Goal: Information Seeking & Learning: Learn about a topic

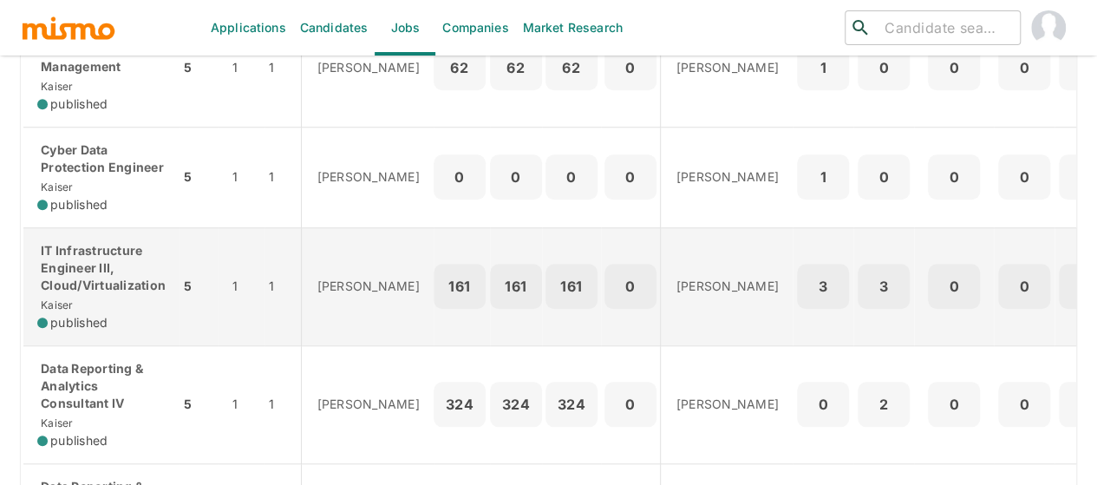
scroll to position [607, 0]
click at [116, 275] on p "IT Infrastructure Engineer III, Cloud/Virtualization" at bounding box center [101, 268] width 128 height 52
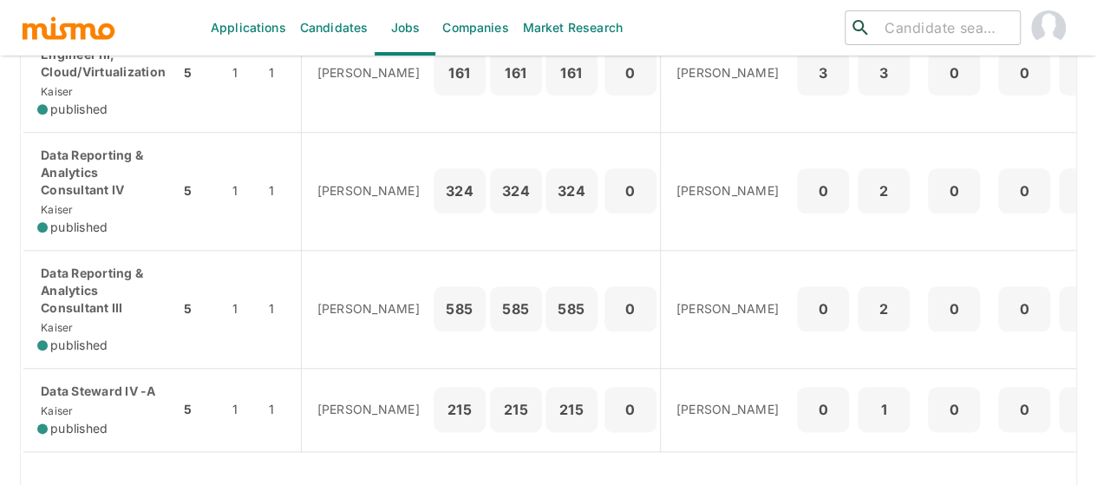
scroll to position [946, 0]
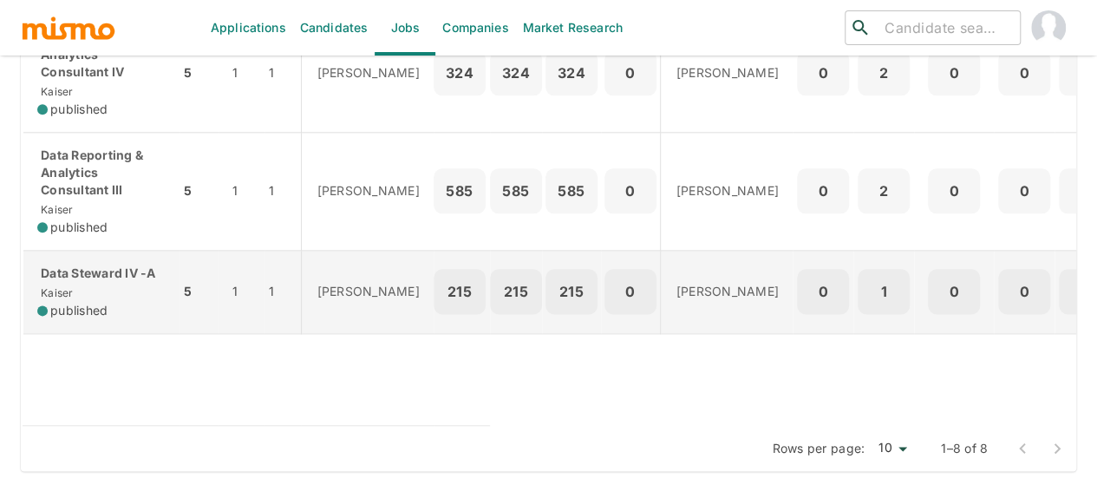
click at [86, 272] on div "Data Steward IV -A Kaiser published" at bounding box center [101, 292] width 128 height 55
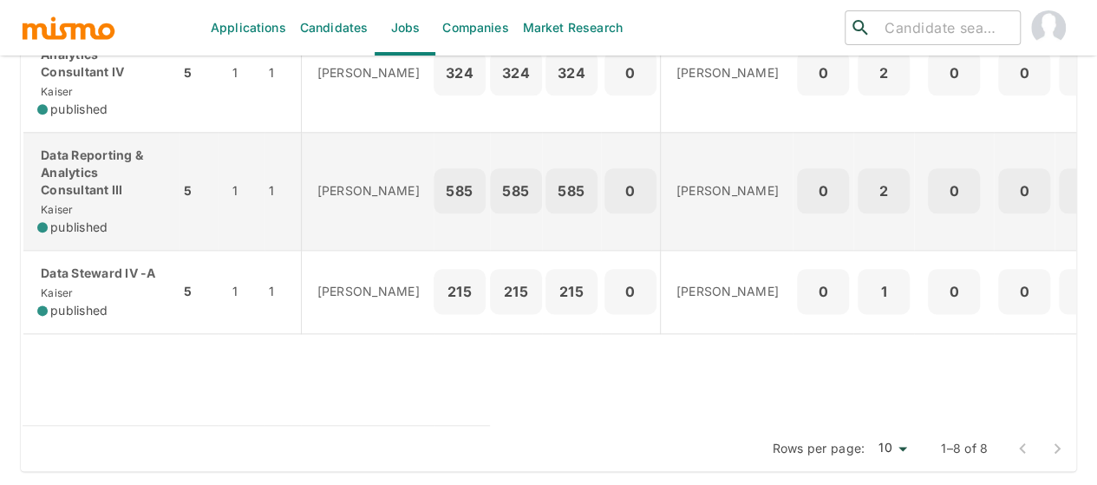
click at [72, 173] on p "Data Reporting & Analytics Consultant III" at bounding box center [101, 173] width 128 height 52
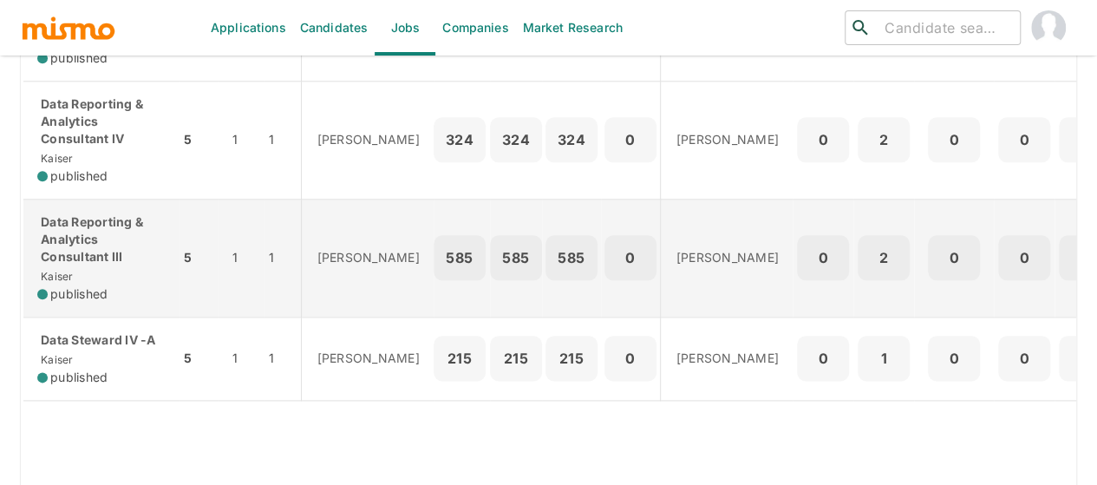
scroll to position [772, 0]
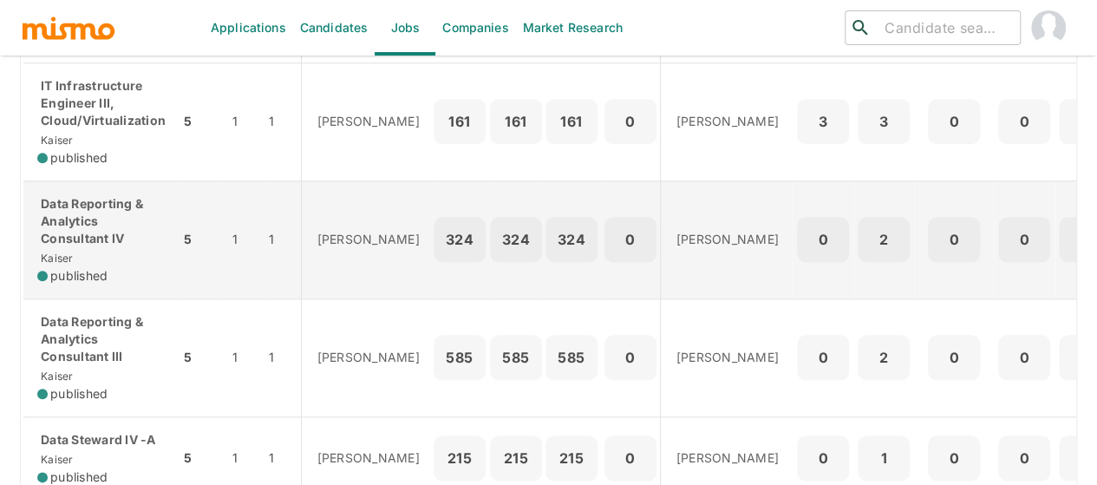
click at [86, 211] on p "Data Reporting & Analytics Consultant IV" at bounding box center [101, 221] width 128 height 52
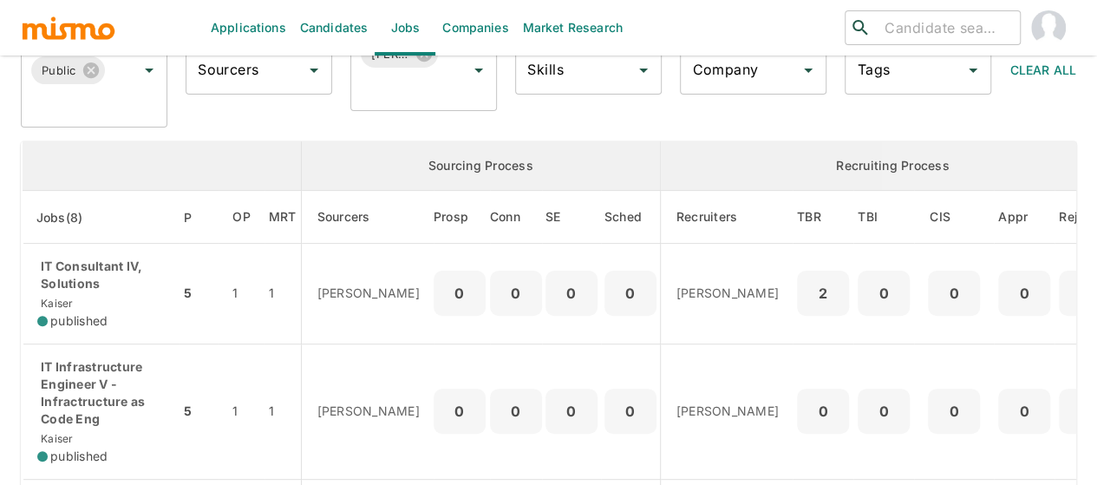
scroll to position [0, 0]
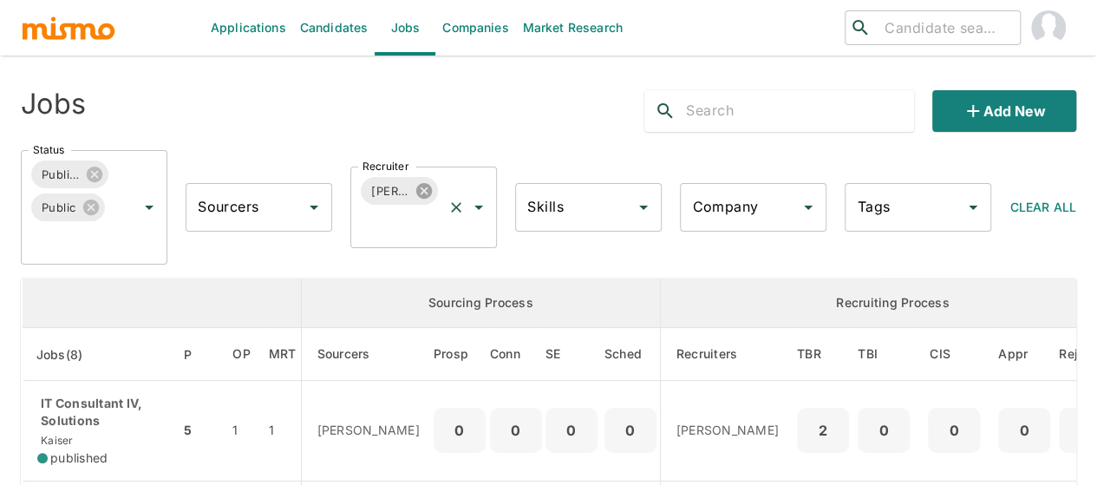
click at [420, 189] on icon at bounding box center [424, 191] width 16 height 16
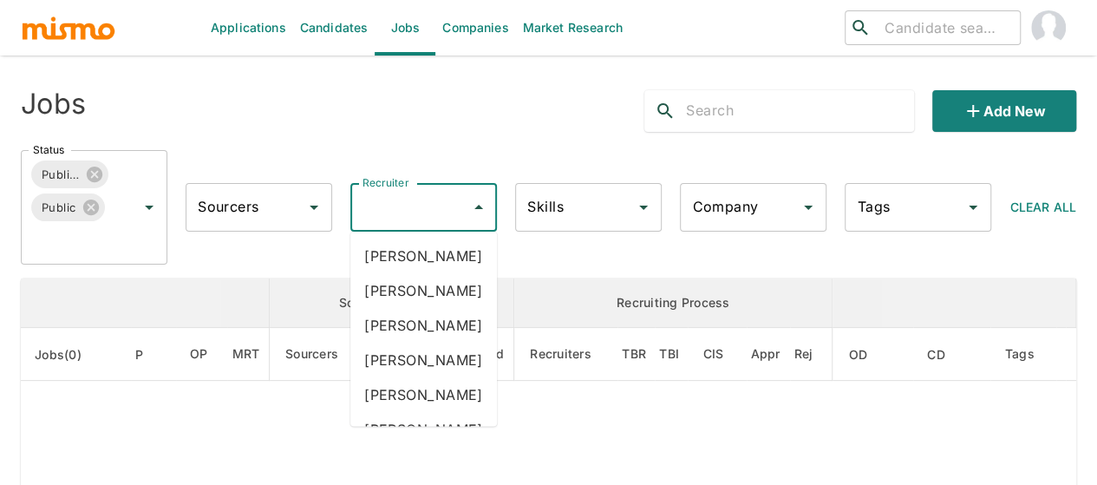
click at [391, 206] on div "Recruiter Recruiter" at bounding box center [423, 207] width 147 height 49
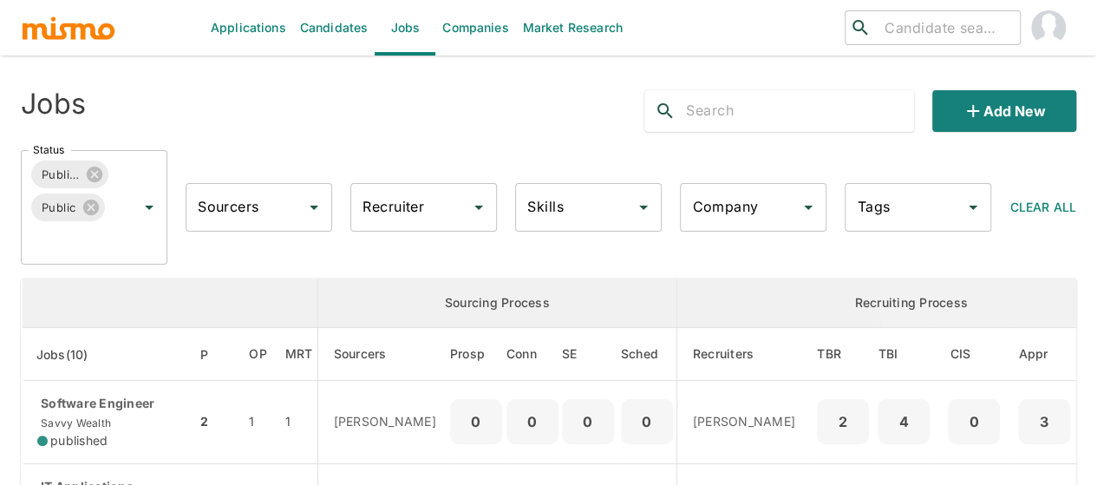
click at [391, 204] on input "Recruiter" at bounding box center [410, 207] width 105 height 33
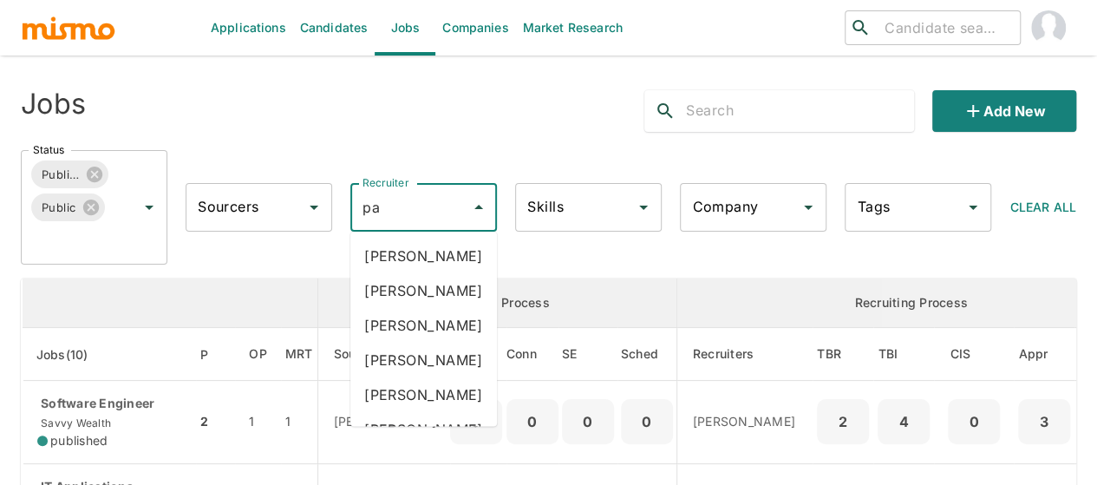
type input "pao"
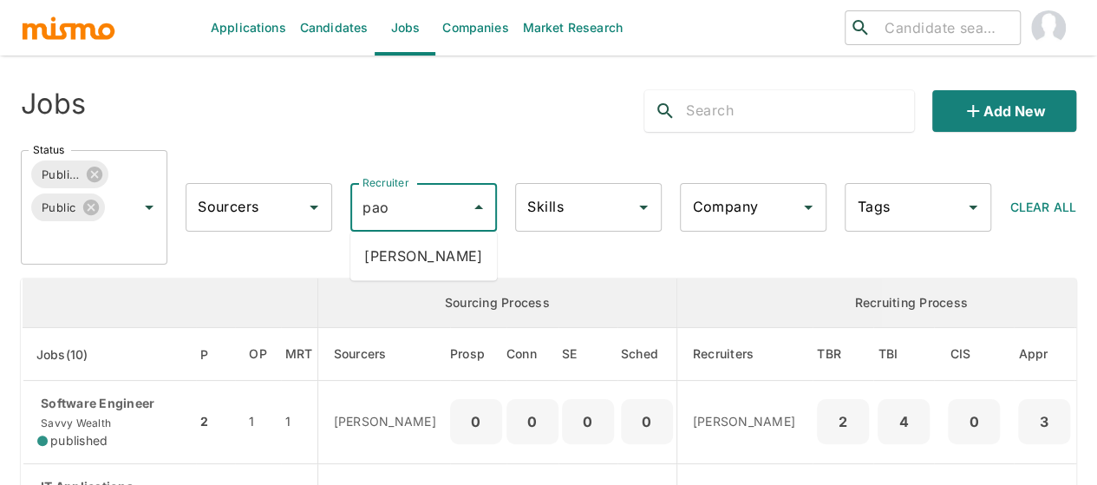
click at [412, 261] on li "Paola Pacheco" at bounding box center [423, 256] width 147 height 35
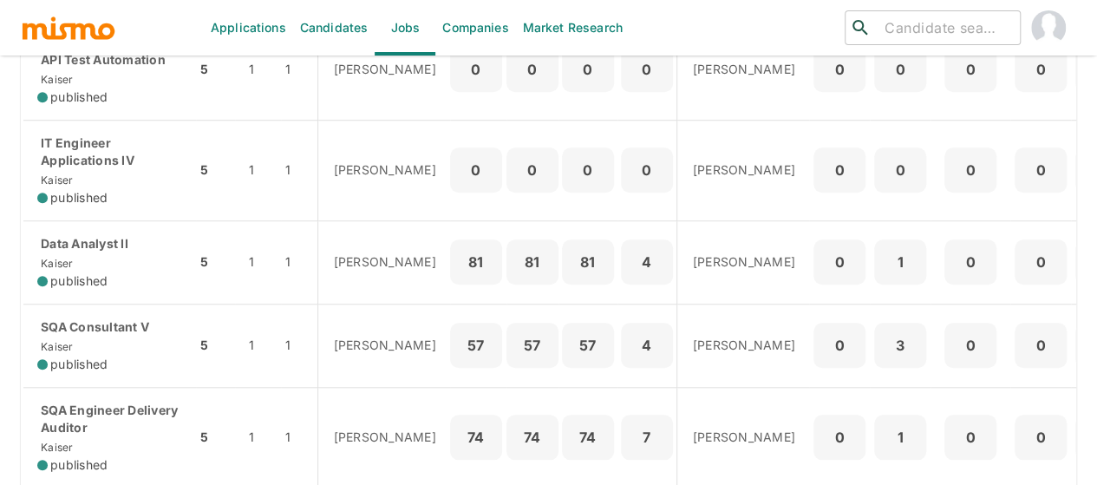
scroll to position [607, 0]
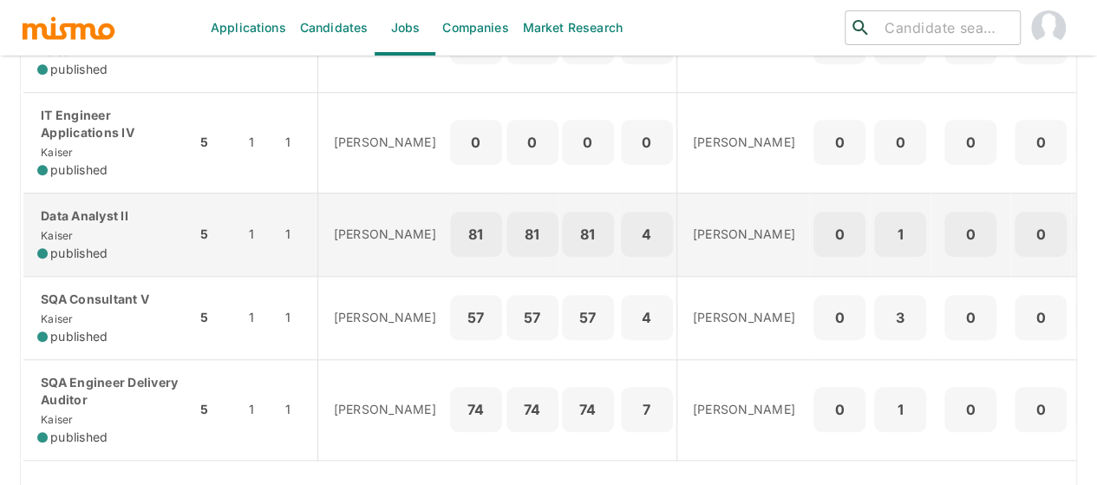
click at [104, 217] on p "Data Analyst II" at bounding box center [109, 215] width 145 height 17
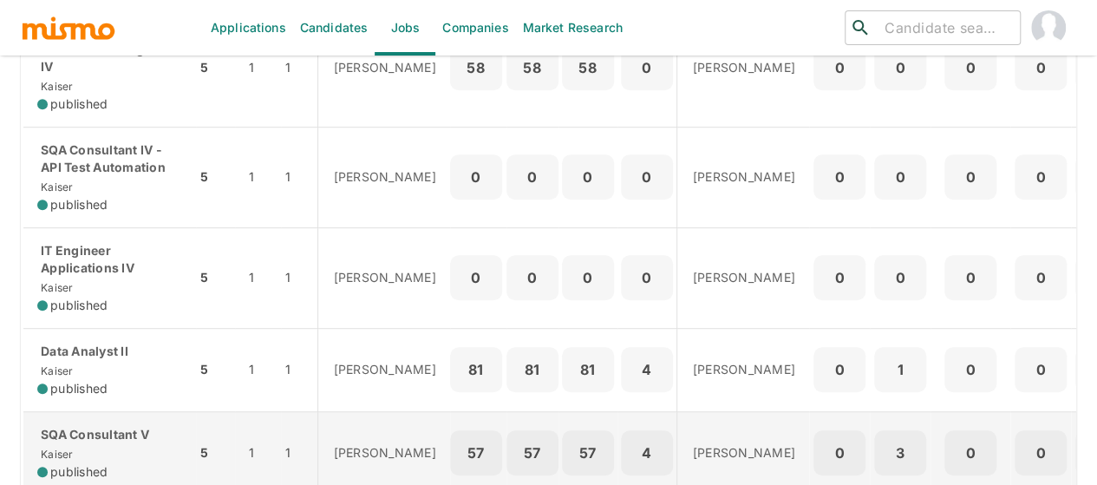
scroll to position [434, 0]
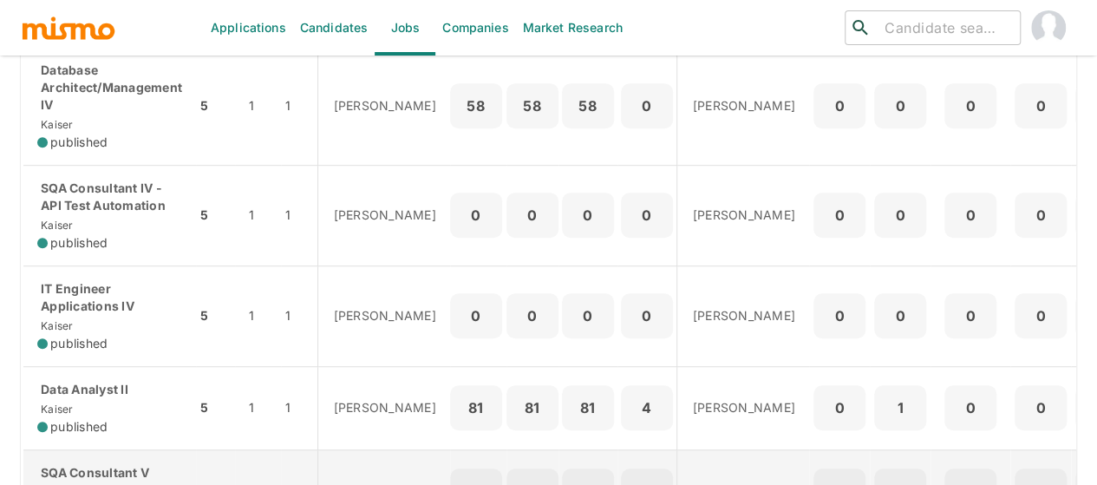
click at [99, 311] on p "IT Engineer Applications IV" at bounding box center [109, 297] width 145 height 35
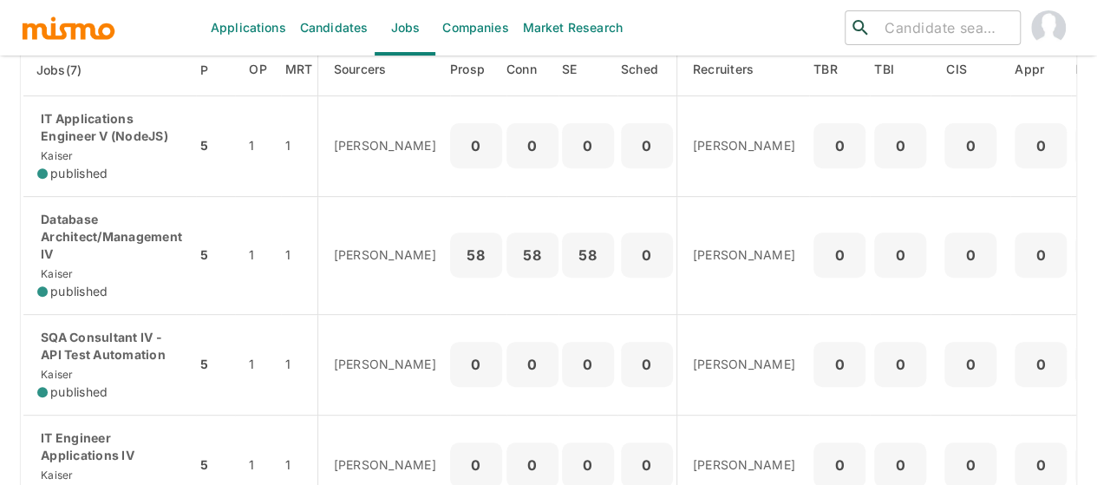
scroll to position [260, 0]
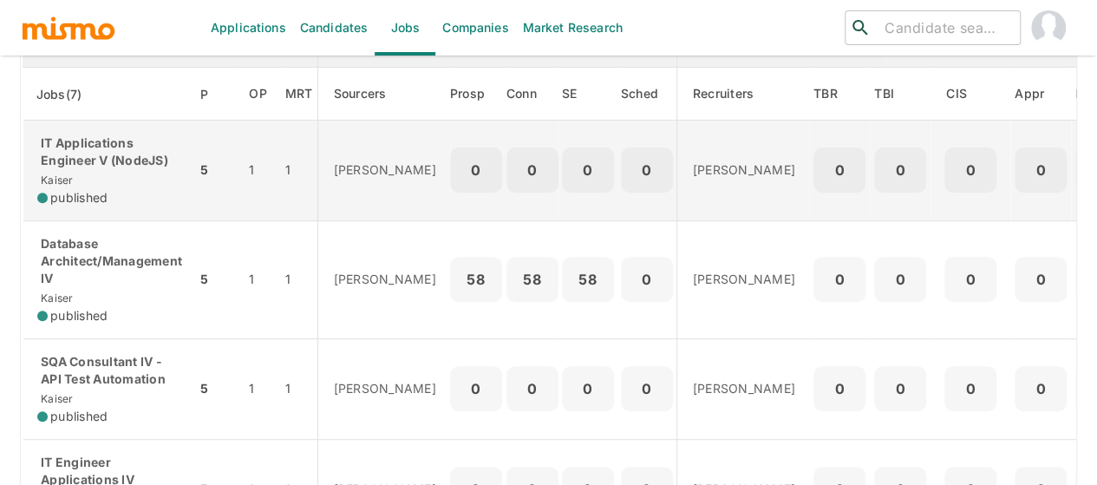
click at [121, 171] on div "IT Applications Engineer V (NodeJS) Kaiser published" at bounding box center [109, 170] width 145 height 72
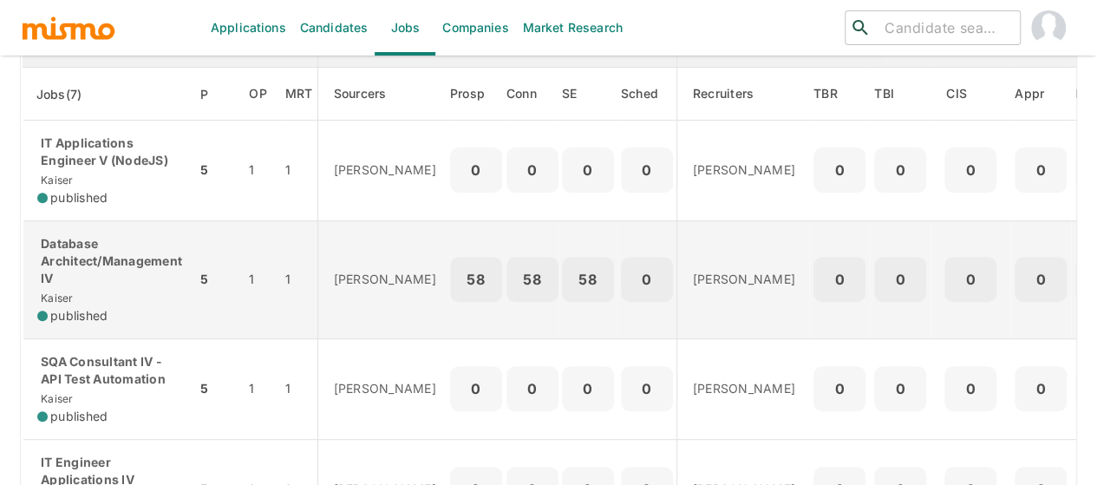
click at [70, 266] on p "Database Architect/Management IV" at bounding box center [109, 261] width 145 height 52
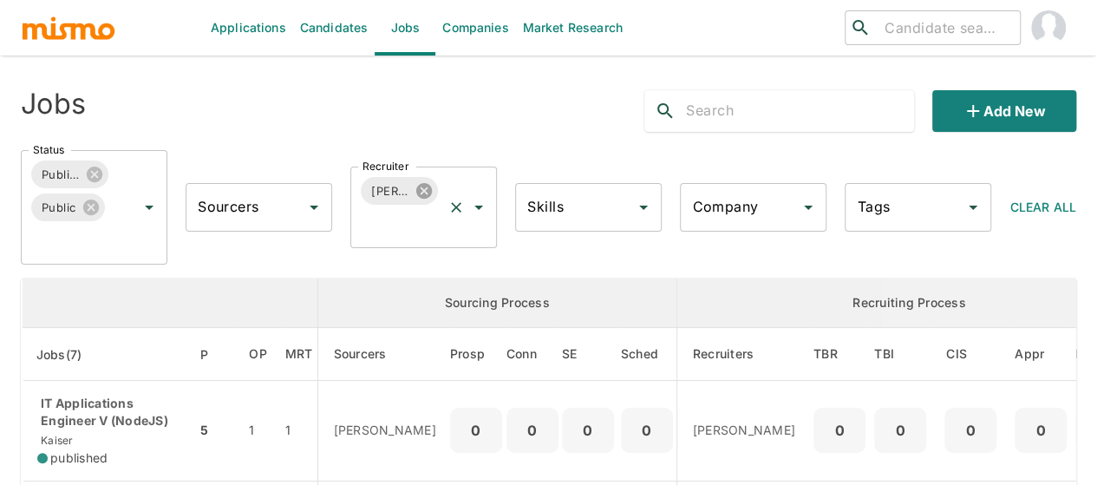
click at [422, 194] on icon at bounding box center [424, 191] width 16 height 16
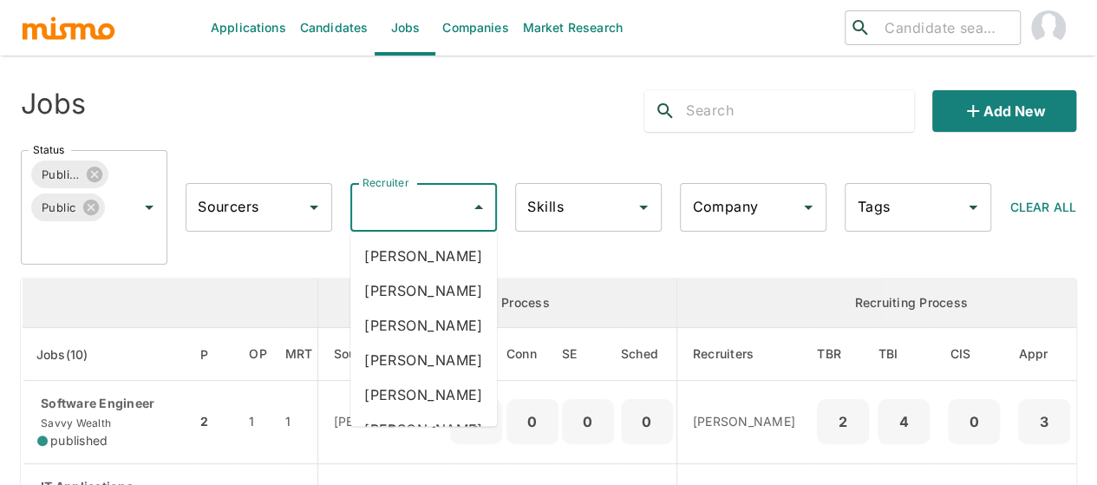
click at [399, 207] on input "Recruiter" at bounding box center [410, 207] width 105 height 33
type input "mai"
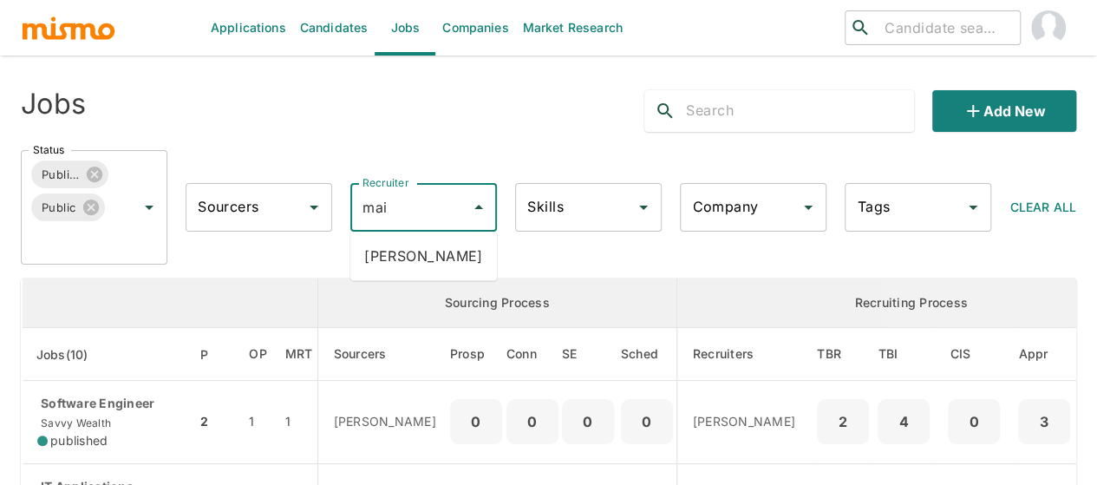
click at [397, 246] on li "[PERSON_NAME]" at bounding box center [423, 256] width 147 height 35
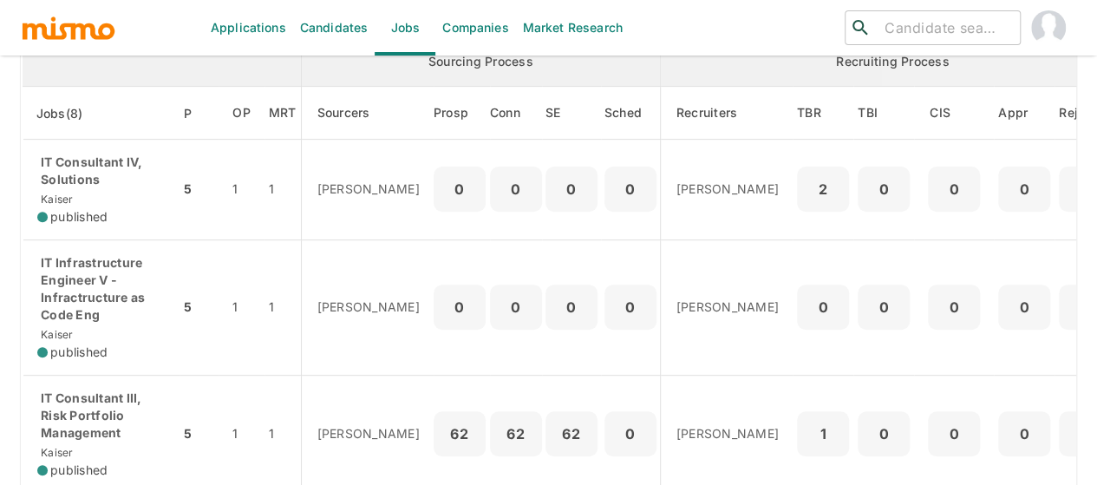
scroll to position [260, 0]
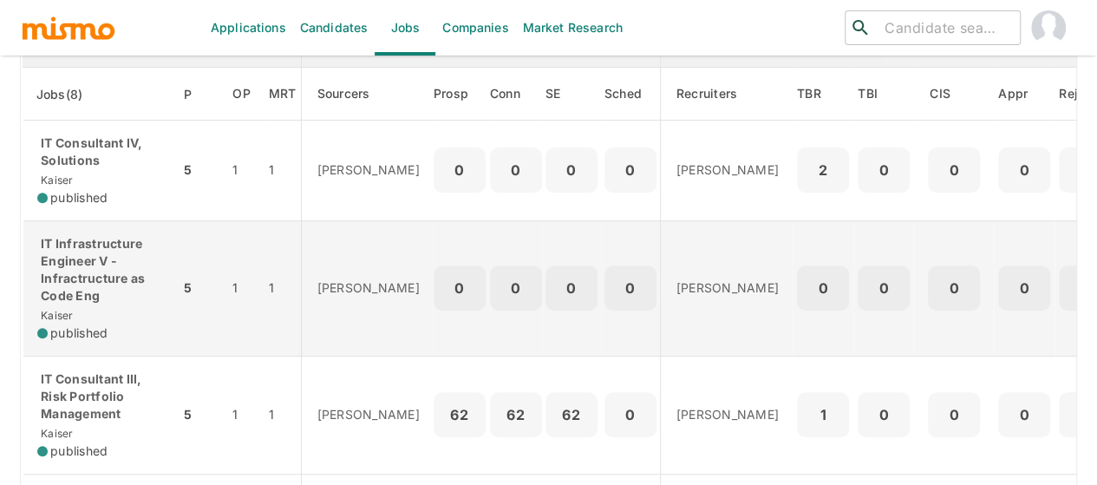
click at [80, 271] on p "IT Infrastructure Engineer V - Infractructure as Code Eng" at bounding box center [101, 269] width 128 height 69
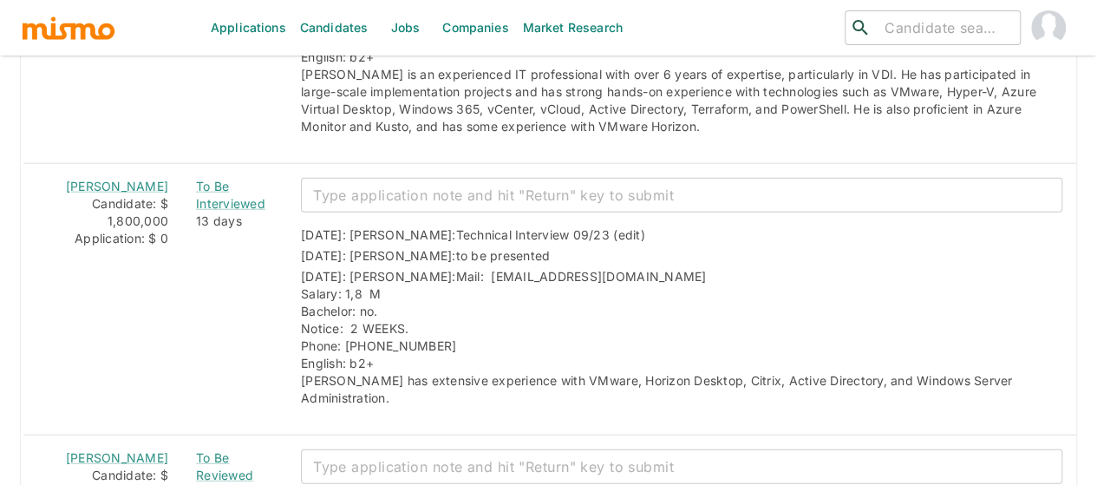
scroll to position [2342, 0]
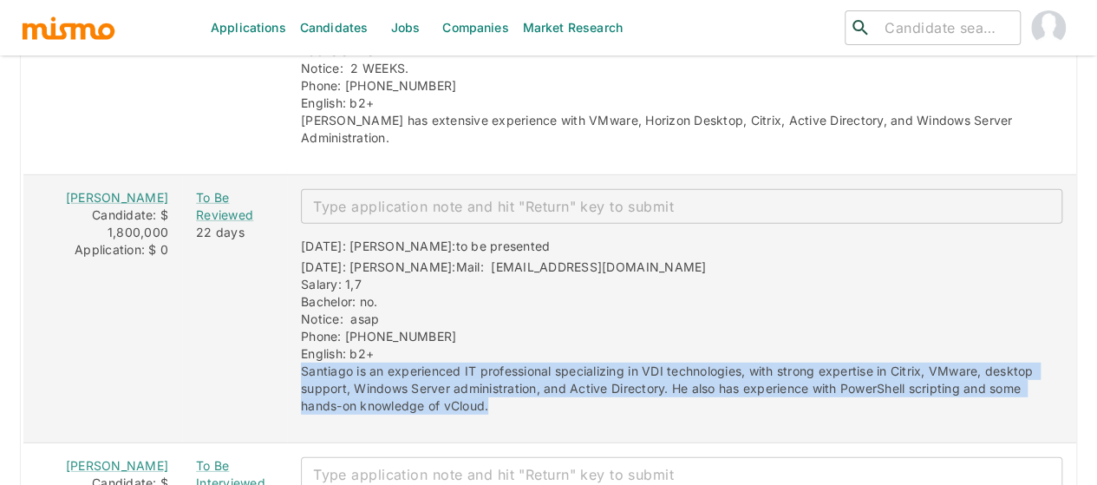
drag, startPoint x: 475, startPoint y: 377, endPoint x: 267, endPoint y: 351, distance: 209.8
click at [287, 351] on div "08/28/2025: Kaiser: to be presented 08/28/2025: Kaiser: Mail: stgo_2017@outlook…" at bounding box center [675, 319] width 776 height 191
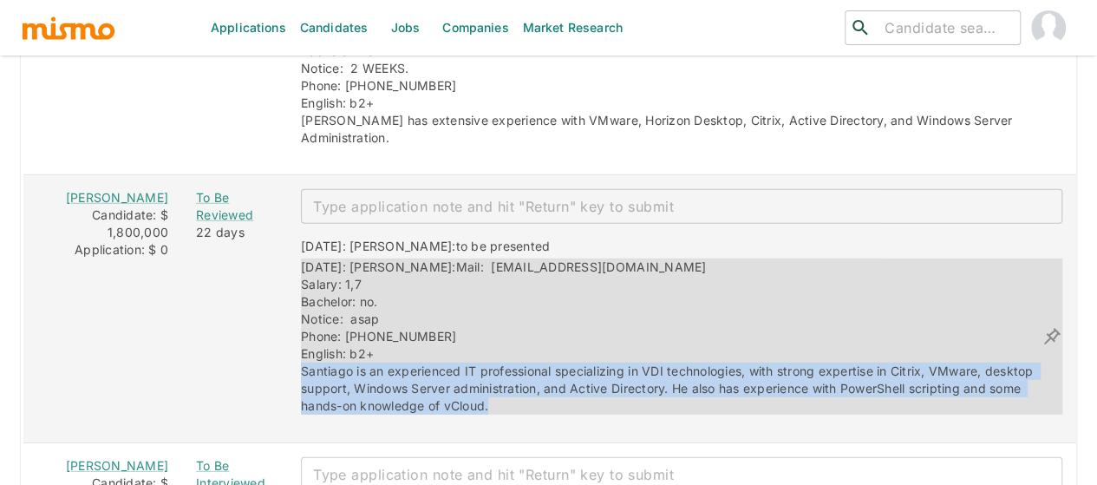
copy span "Santiago is an experienced IT professional specializing in VDI technologies, wi…"
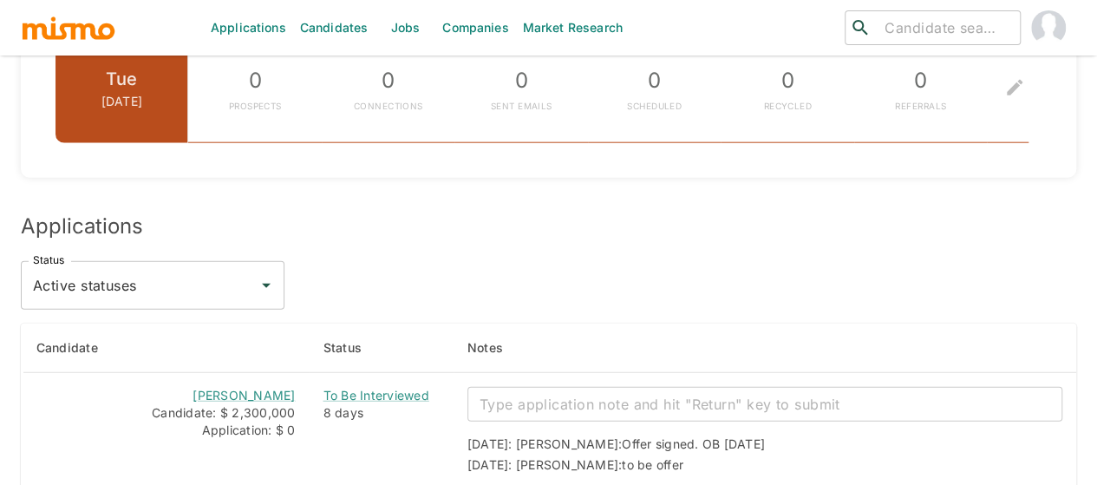
scroll to position [2256, 0]
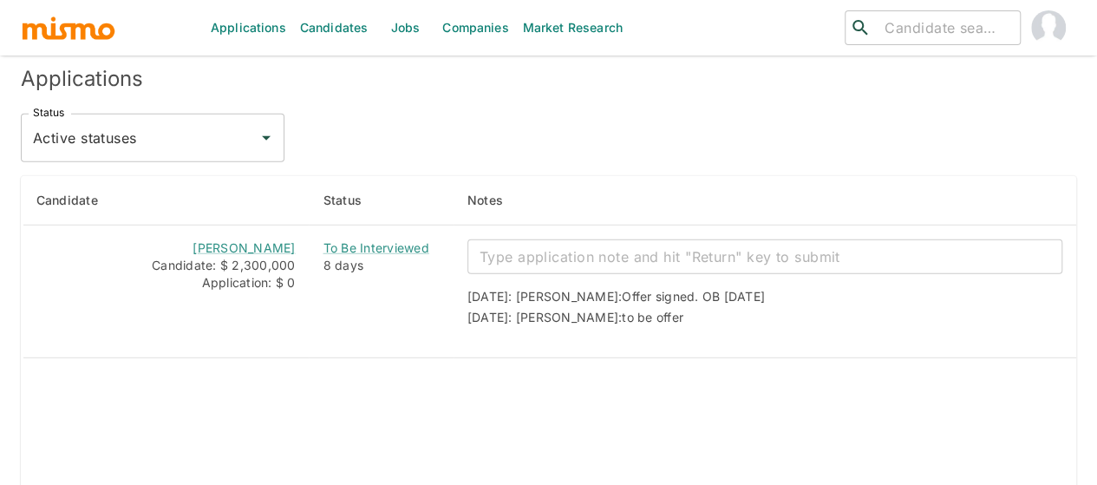
click at [272, 128] on icon "Open" at bounding box center [266, 138] width 21 height 21
click at [102, 146] on li "All statuses" at bounding box center [153, 143] width 264 height 35
type input "All statuses"
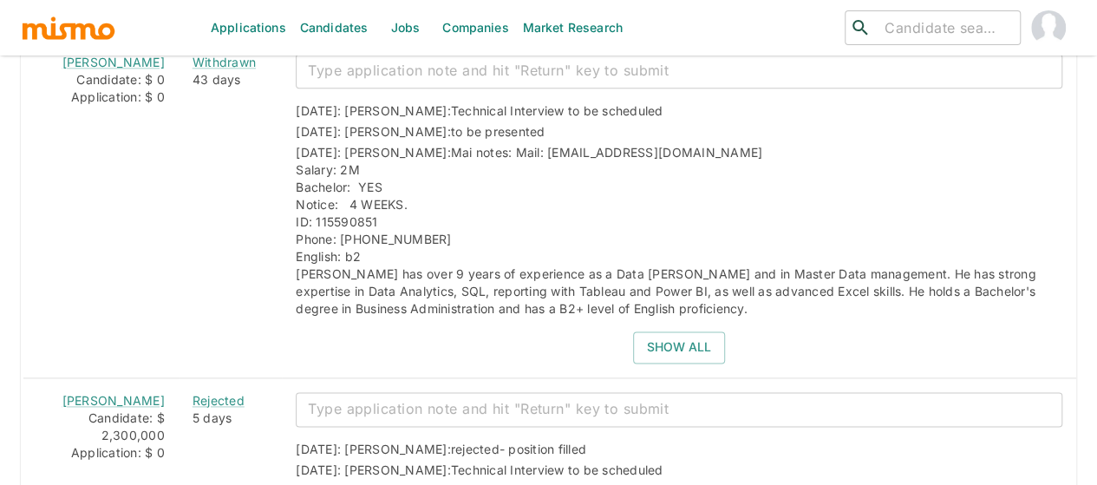
scroll to position [4355, 0]
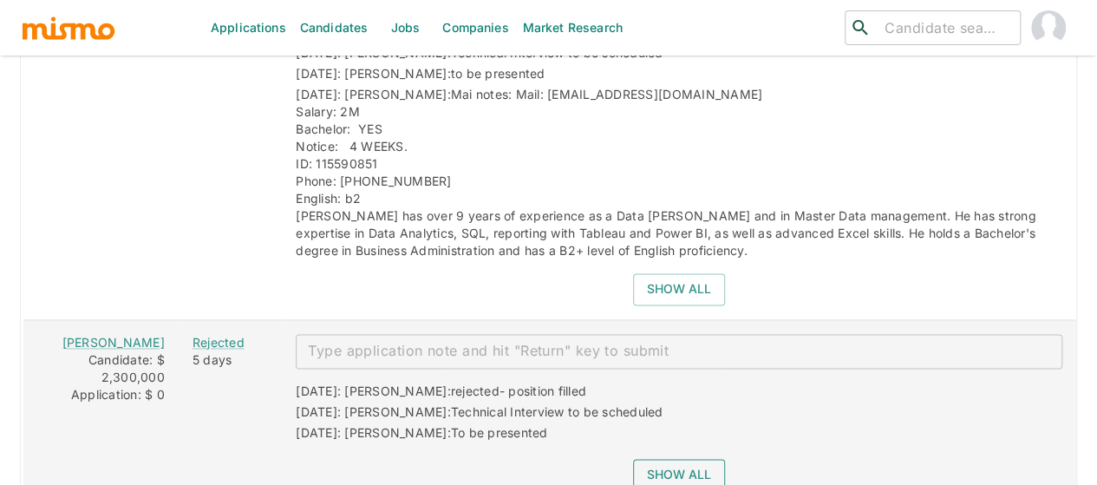
click at [661, 459] on button "Show all" at bounding box center [679, 475] width 92 height 32
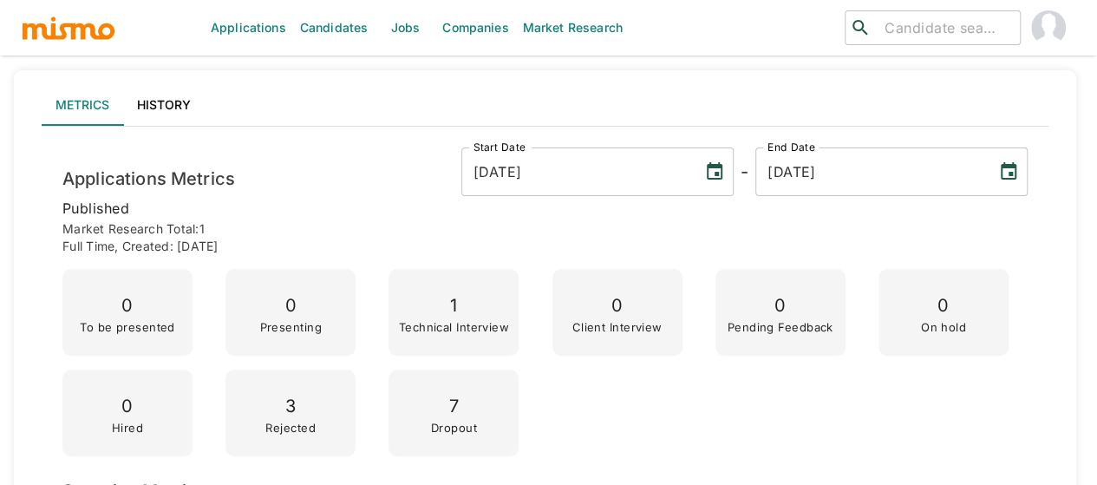
scroll to position [0, 0]
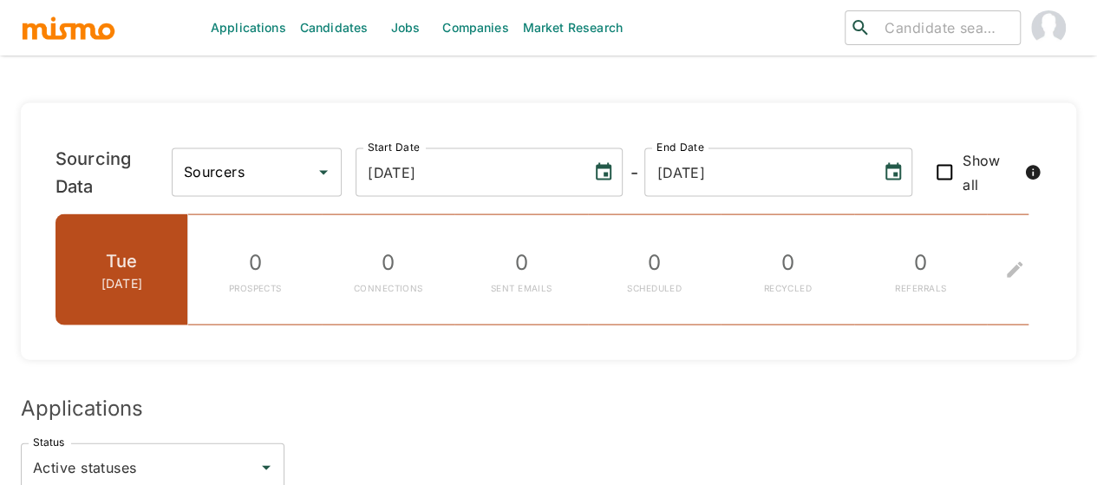
scroll to position [1995, 0]
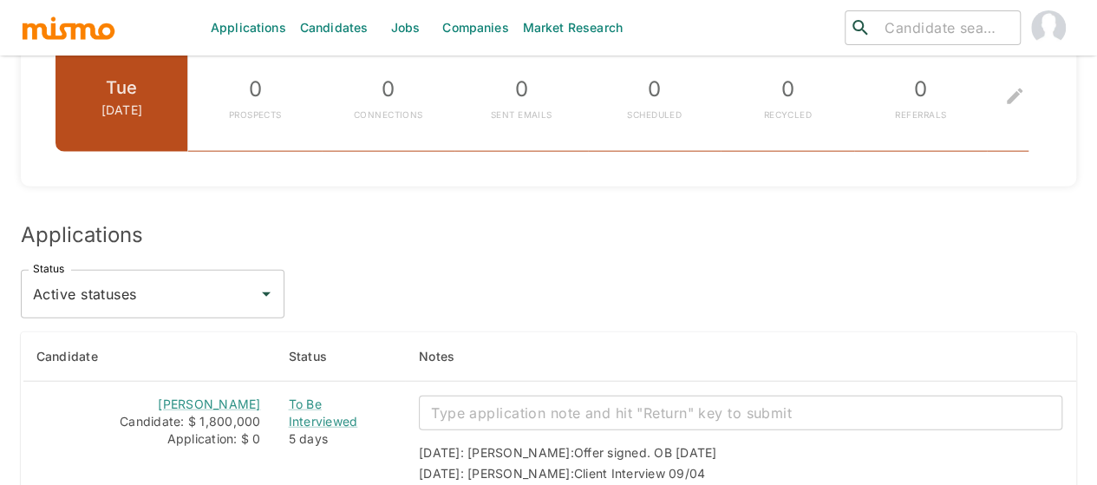
click at [129, 278] on input "Active statuses" at bounding box center [140, 294] width 222 height 33
click at [85, 287] on li "All statuses" at bounding box center [153, 281] width 264 height 35
type input "All statuses"
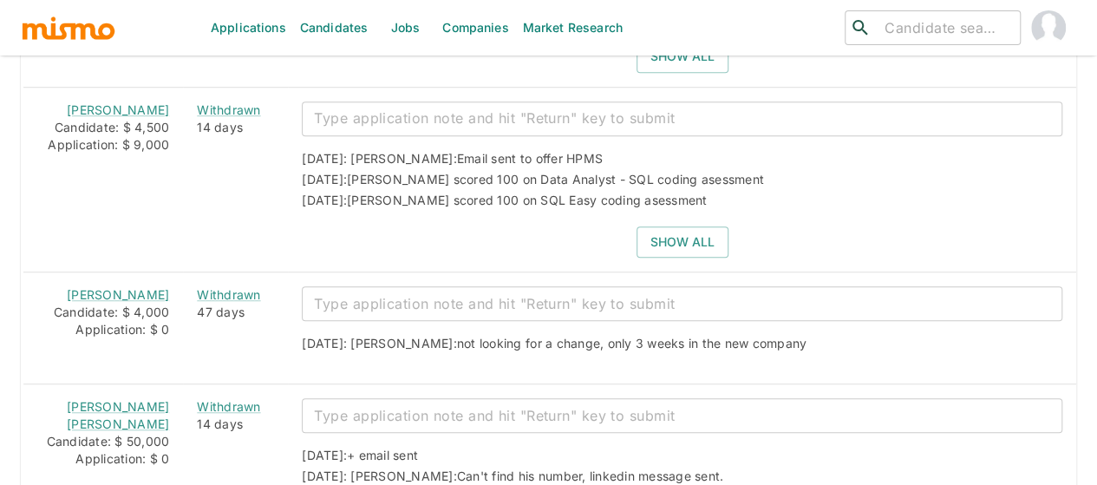
scroll to position [3900, 0]
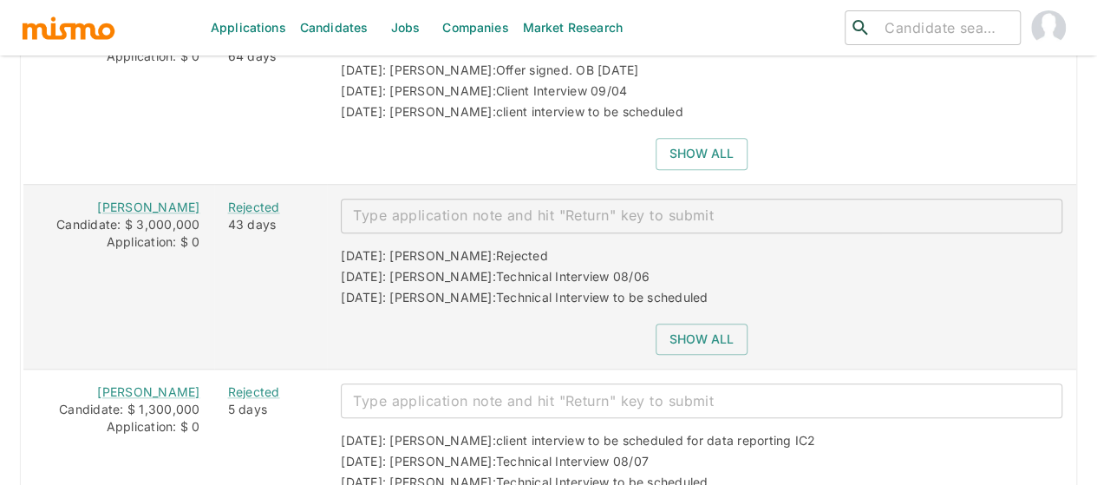
scroll to position [3979, 0]
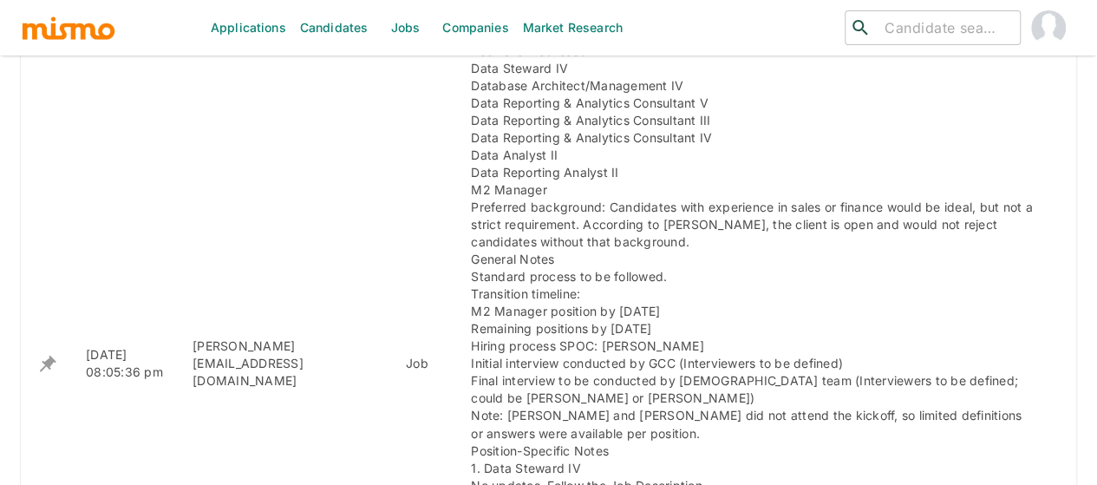
scroll to position [900, 0]
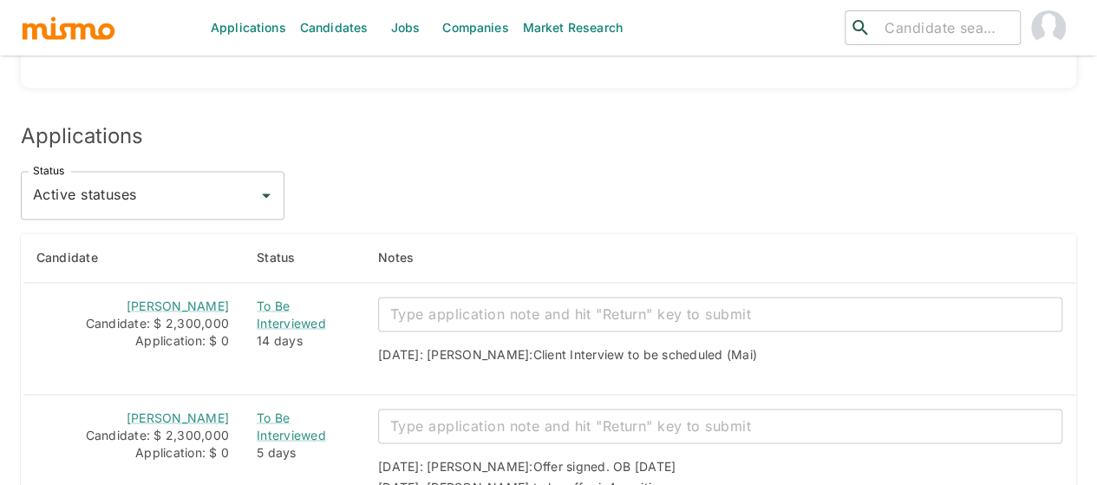
scroll to position [1319, 0]
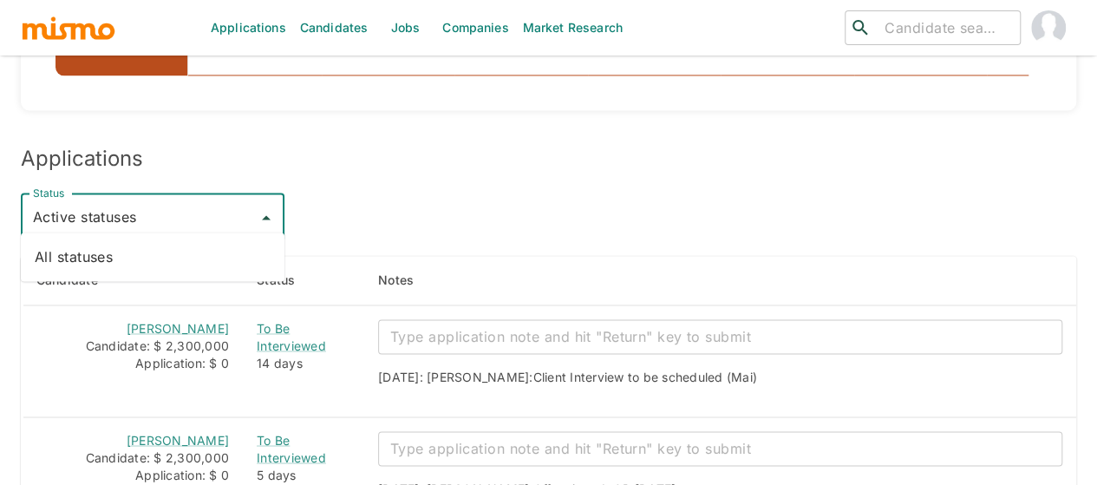
click at [168, 202] on input "Active statuses" at bounding box center [140, 217] width 222 height 33
click at [118, 252] on li "All statuses" at bounding box center [153, 256] width 264 height 35
type input "All statuses"
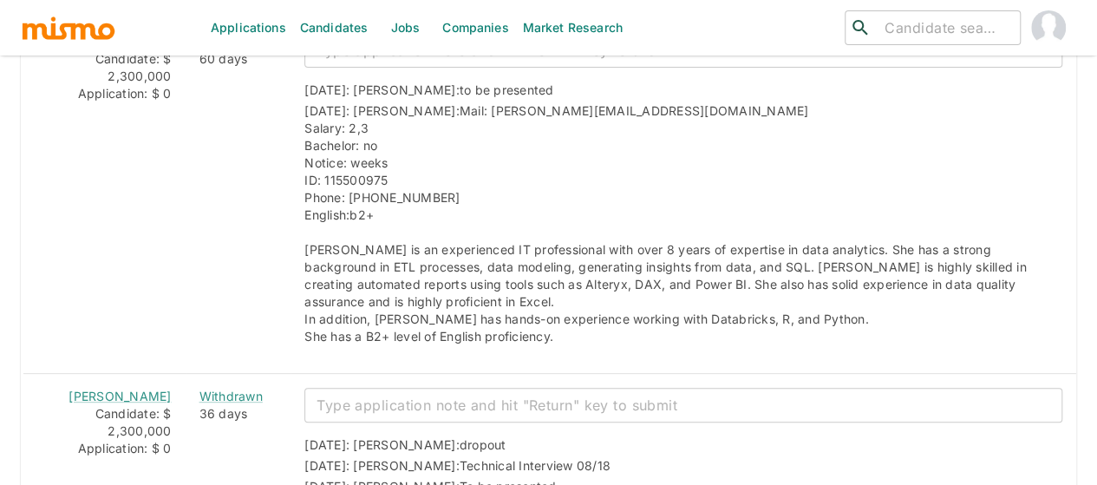
scroll to position [3612, 0]
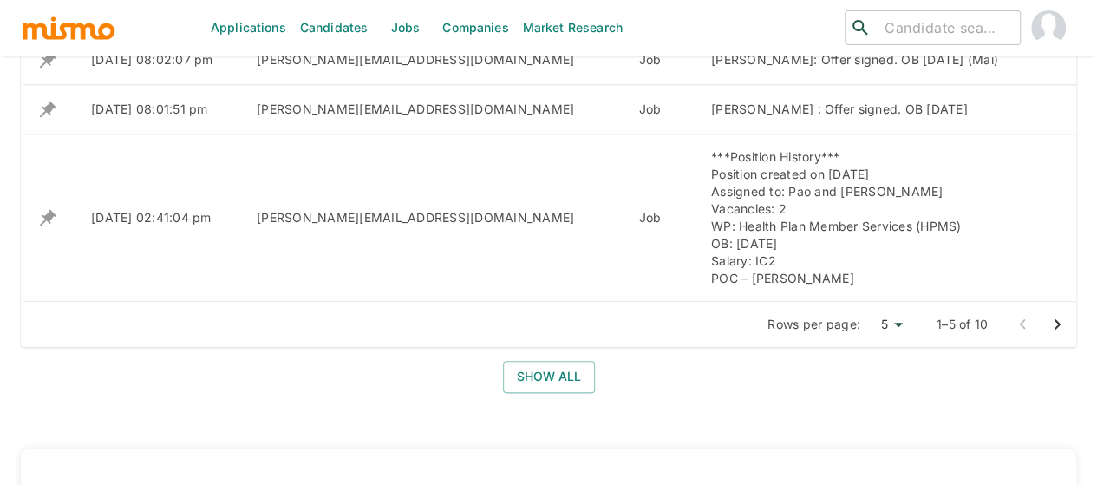
scroll to position [868, 0]
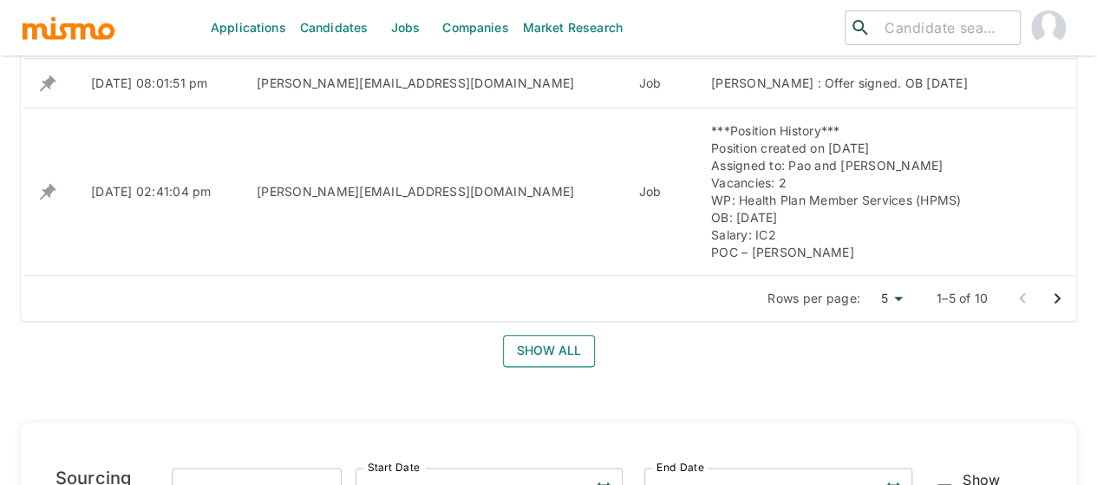
click at [550, 344] on button "Show all" at bounding box center [549, 351] width 92 height 32
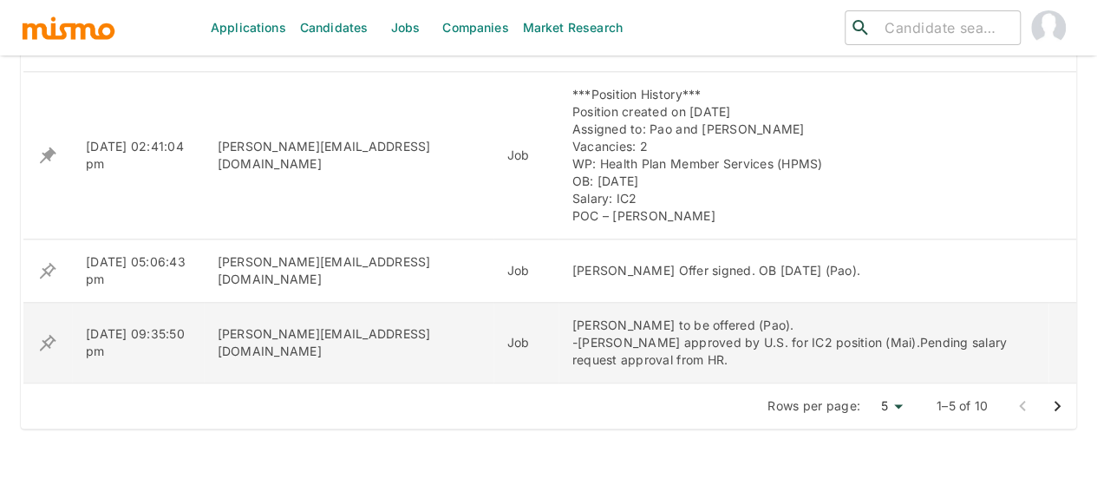
scroll to position [954, 0]
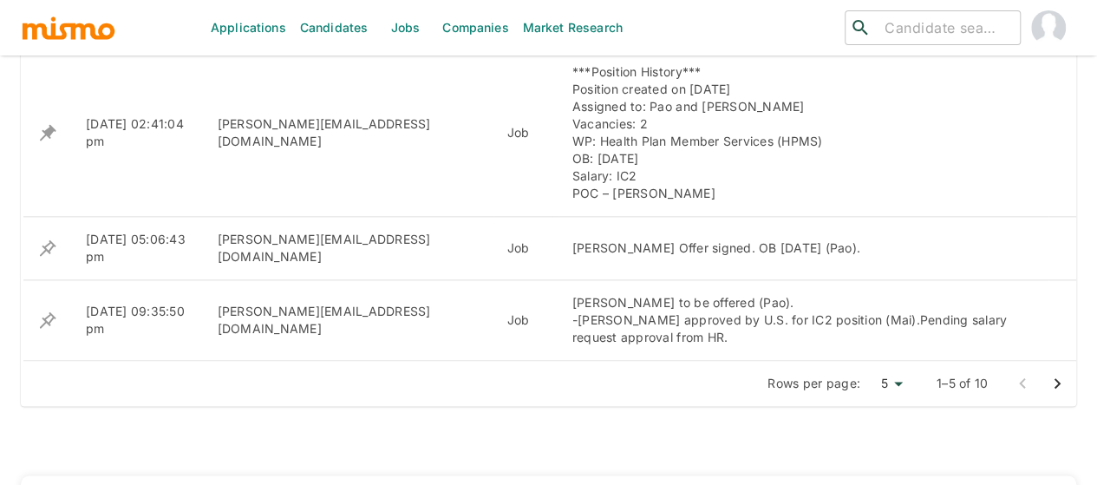
click at [1057, 373] on icon "Go to next page" at bounding box center [1057, 383] width 21 height 21
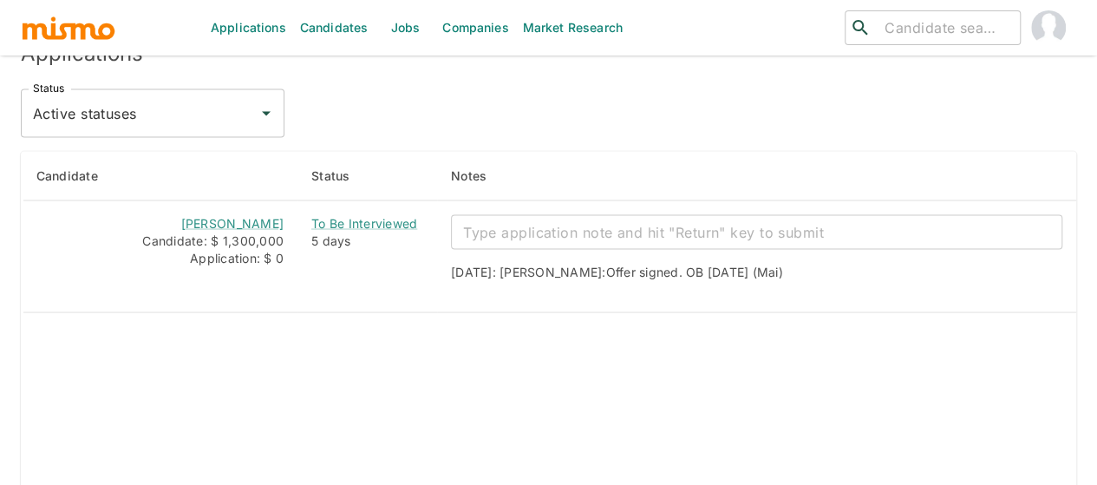
scroll to position [1562, 0]
click at [205, 105] on input "Active statuses" at bounding box center [140, 111] width 222 height 33
click at [158, 148] on li "All statuses" at bounding box center [153, 150] width 264 height 35
type input "All statuses"
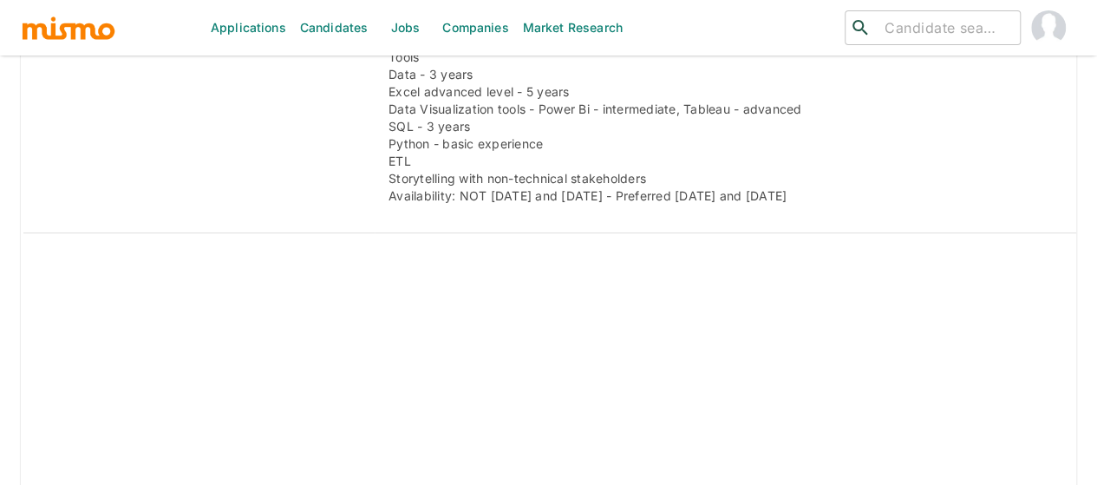
scroll to position [3130, 0]
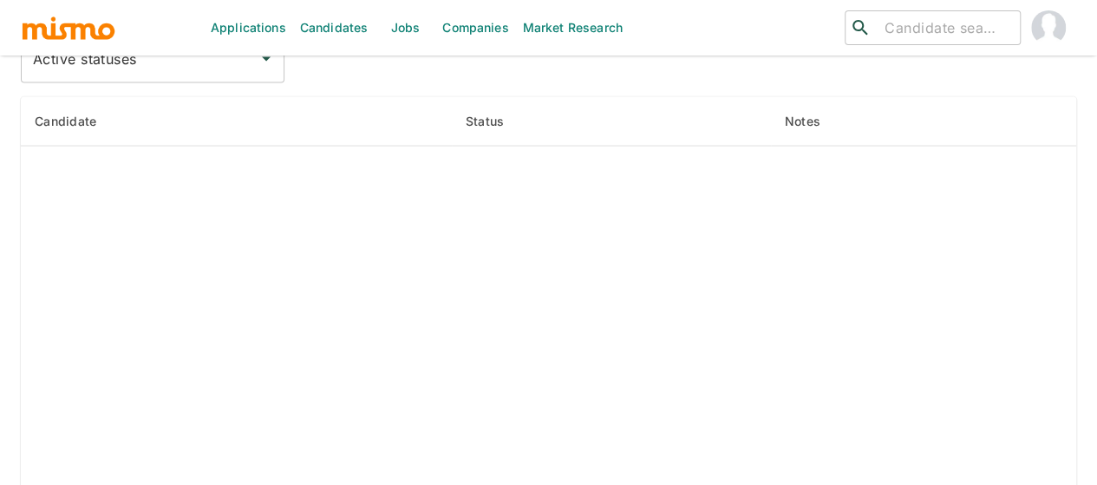
scroll to position [1827, 0]
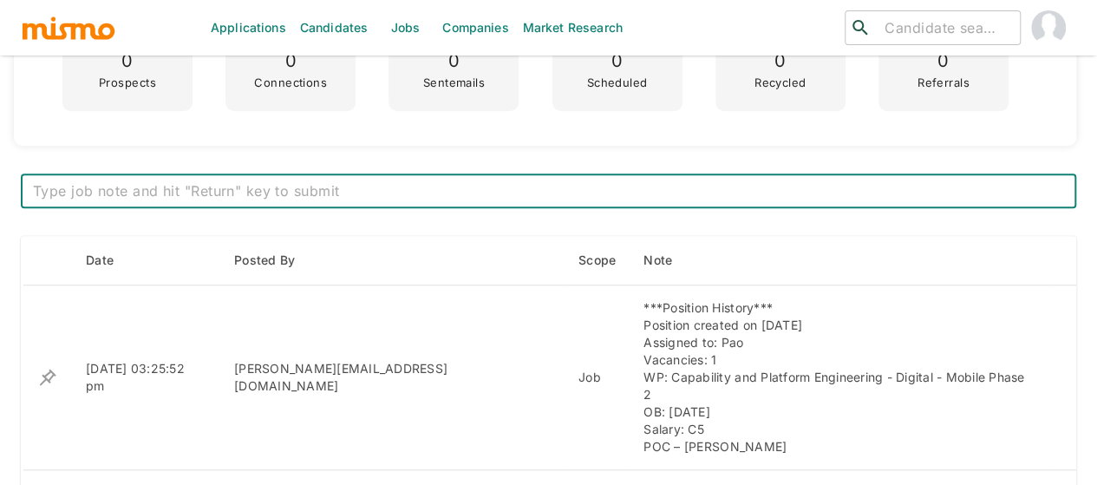
scroll to position [526, 0]
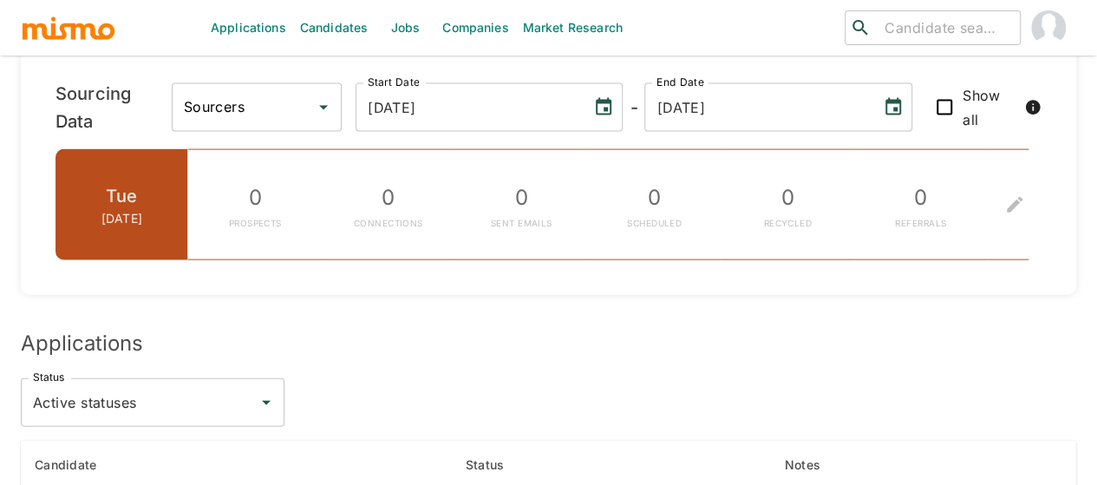
scroll to position [2025, 0]
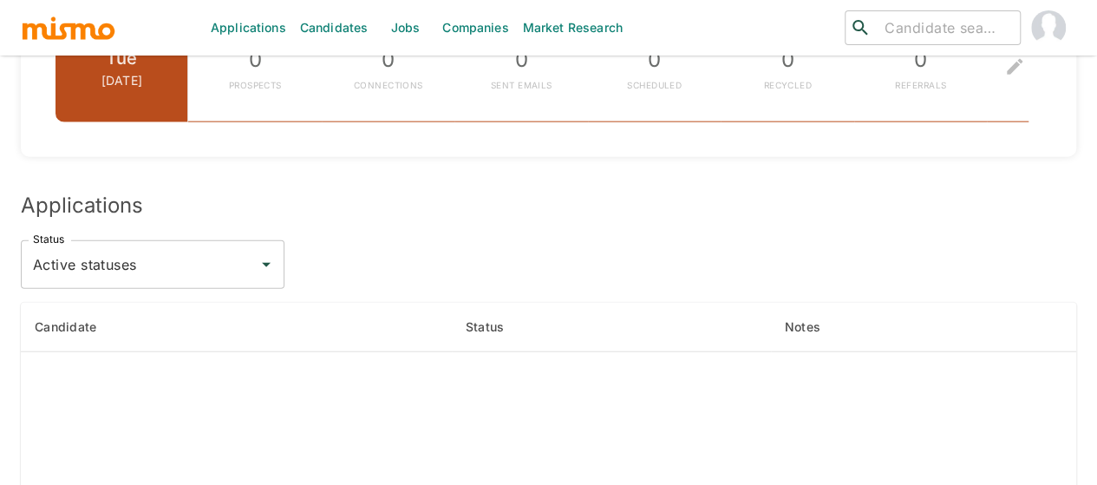
click at [176, 248] on input "Active statuses" at bounding box center [140, 264] width 222 height 33
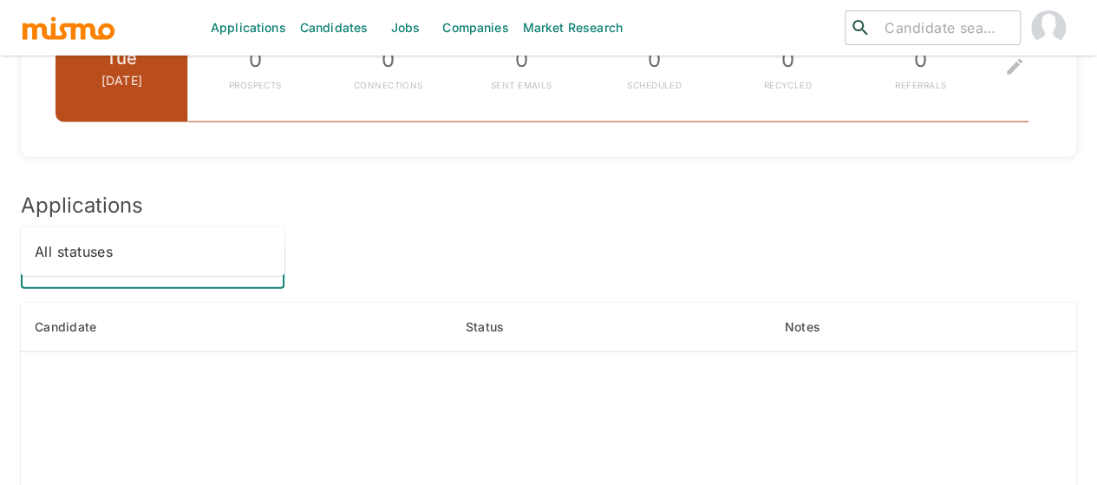
click at [137, 247] on li "All statuses" at bounding box center [153, 251] width 264 height 35
type input "All statuses"
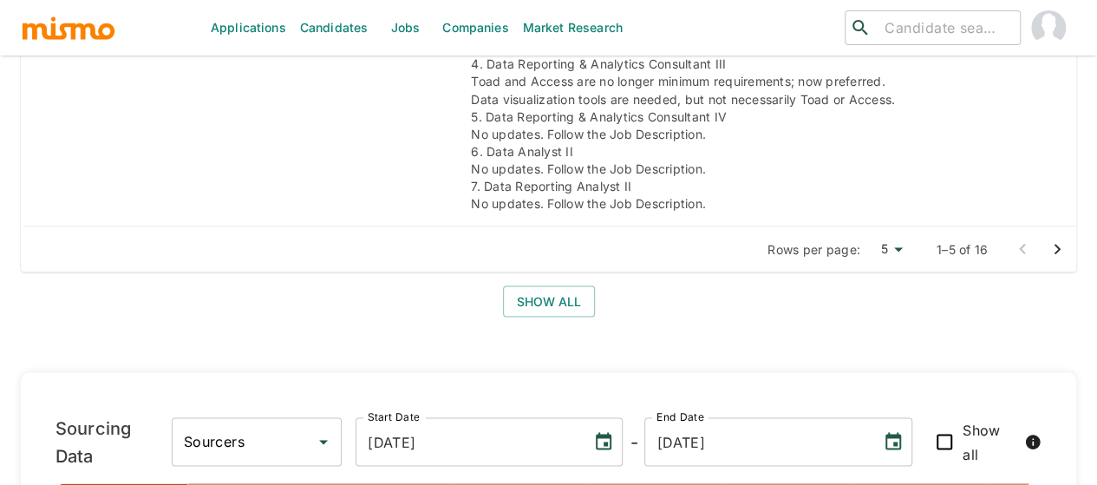
scroll to position [1293, 0]
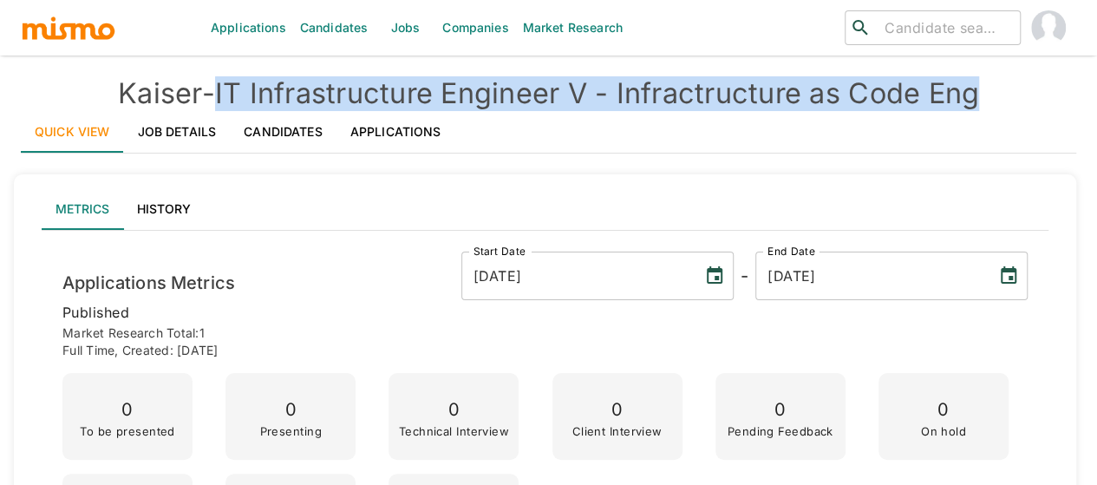
drag, startPoint x: 992, startPoint y: 95, endPoint x: 223, endPoint y: 87, distance: 769.5
click at [223, 87] on h4 "[PERSON_NAME] - IT Infrastructure Engineer V - Infractructure as Code Eng" at bounding box center [549, 93] width 1056 height 35
copy h4 "IT Infrastructure Engineer V - Infractructure as Code Eng"
click at [161, 137] on link "Job Details" at bounding box center [177, 132] width 107 height 42
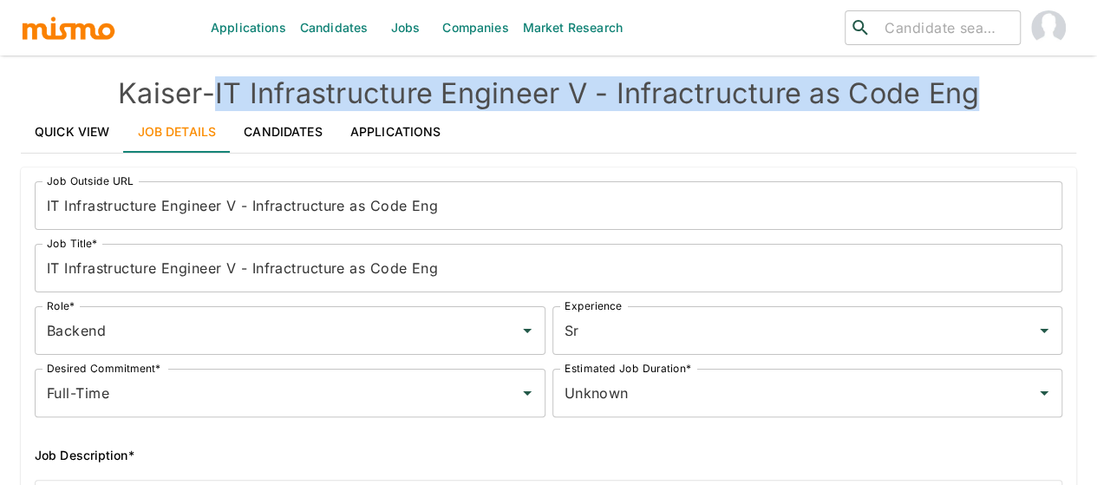
type input "Backend"
type input "Sr"
type input "Full-Time"
type input "Unknown"
type input "Kaiser"
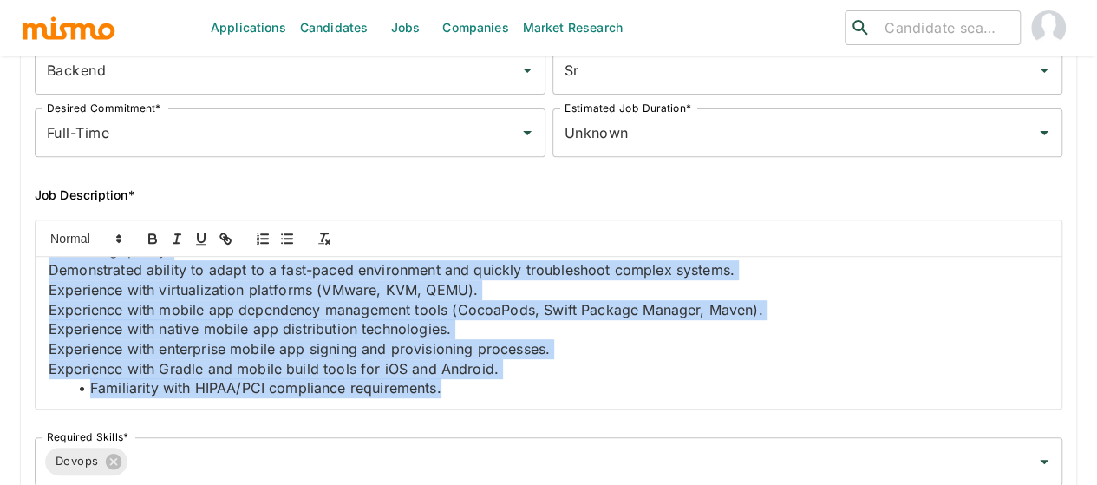
scroll to position [2549, 0]
drag, startPoint x: 52, startPoint y: 272, endPoint x: 560, endPoint y: 414, distance: 527.1
click at [560, 414] on div "Job Outside URL IT Infrastructure Engineer V - Infractructure as Code Eng Job O…" at bounding box center [542, 231] width 1042 height 648
copy div "ob Summary This senior level employee is primarily responsible for providing ex…"
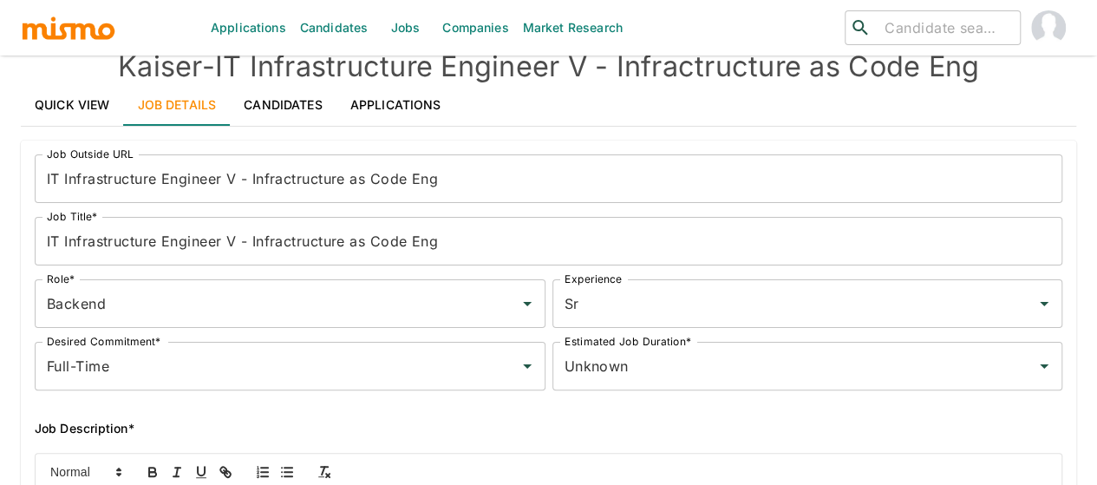
scroll to position [0, 0]
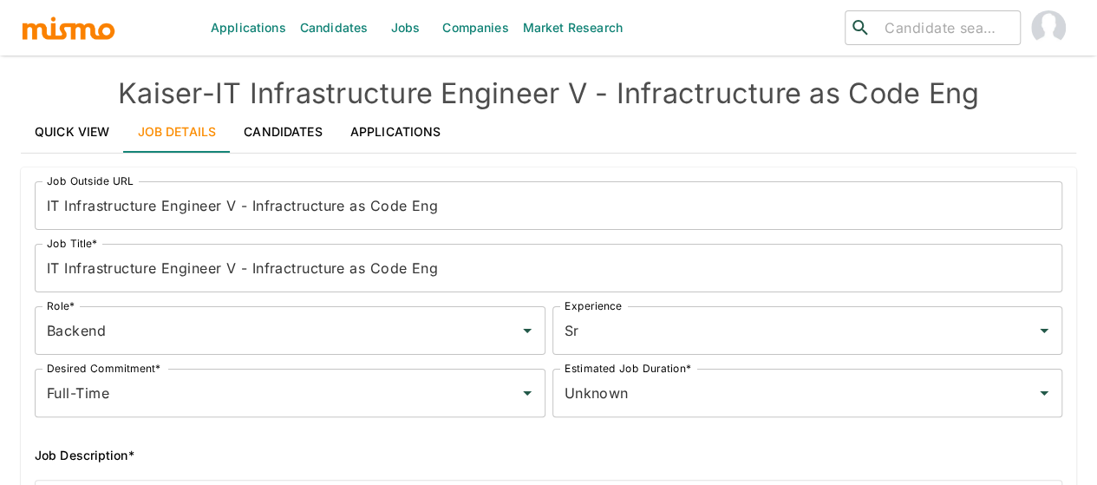
drag, startPoint x: 53, startPoint y: 121, endPoint x: 0, endPoint y: 259, distance: 148.6
click at [53, 121] on link "Quick View" at bounding box center [72, 132] width 103 height 42
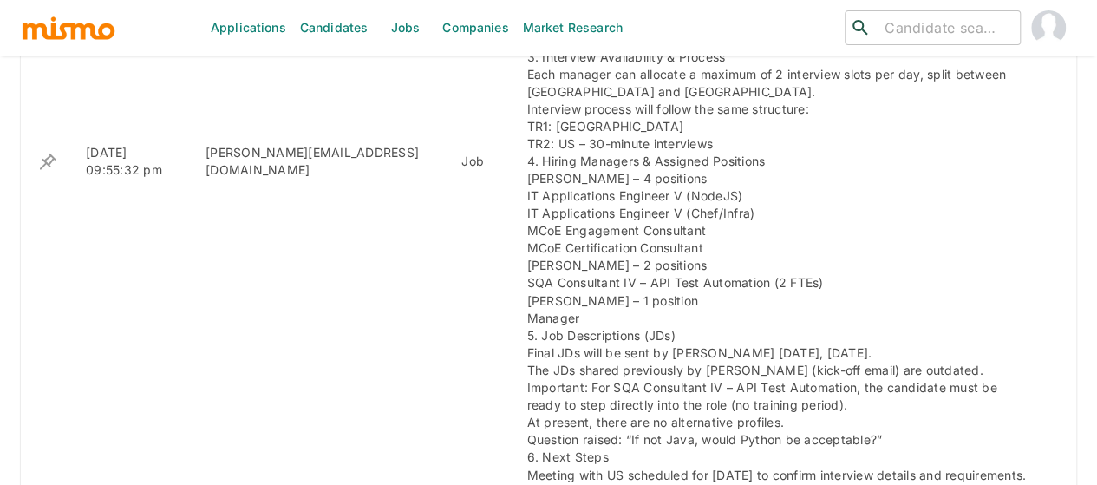
scroll to position [1301, 0]
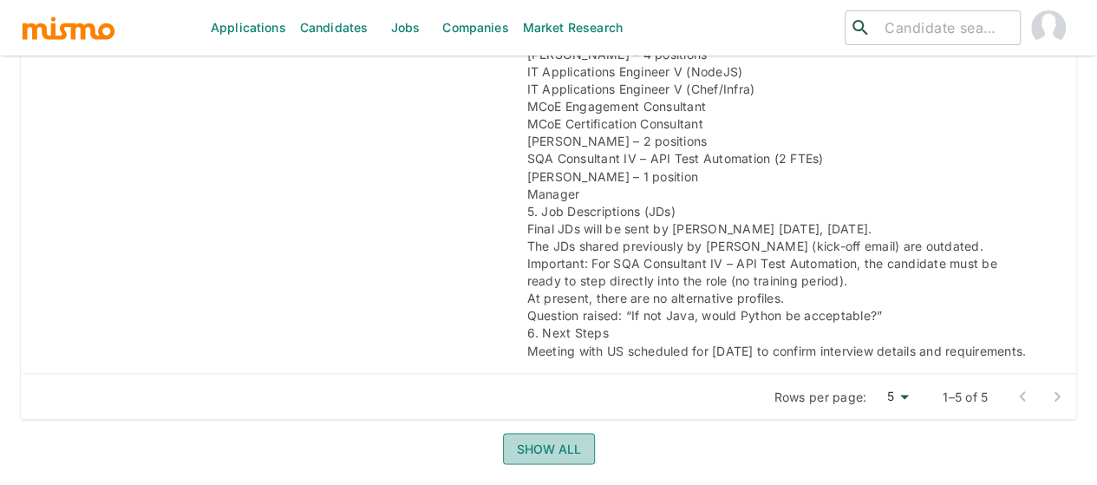
click at [545, 438] on button "Show all" at bounding box center [549, 449] width 92 height 32
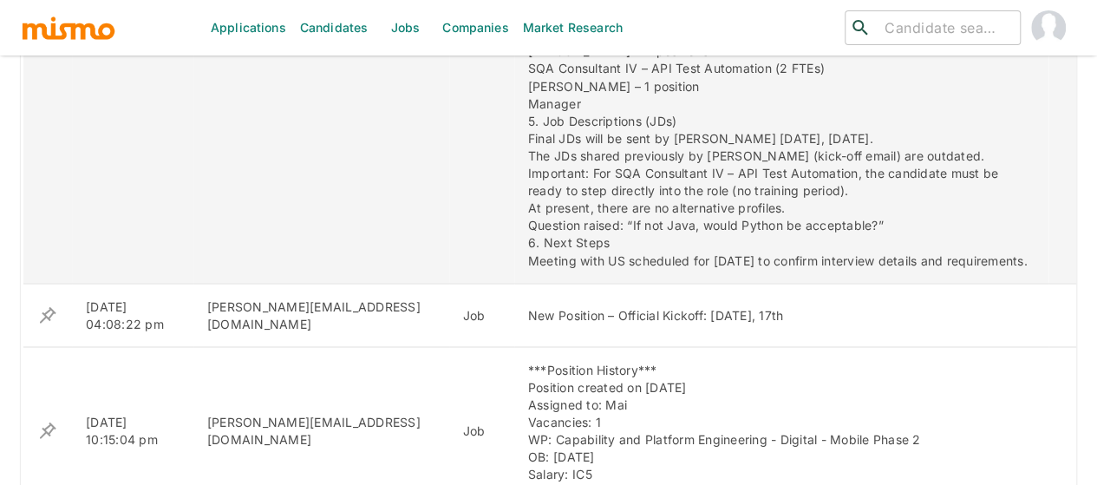
scroll to position [1475, 0]
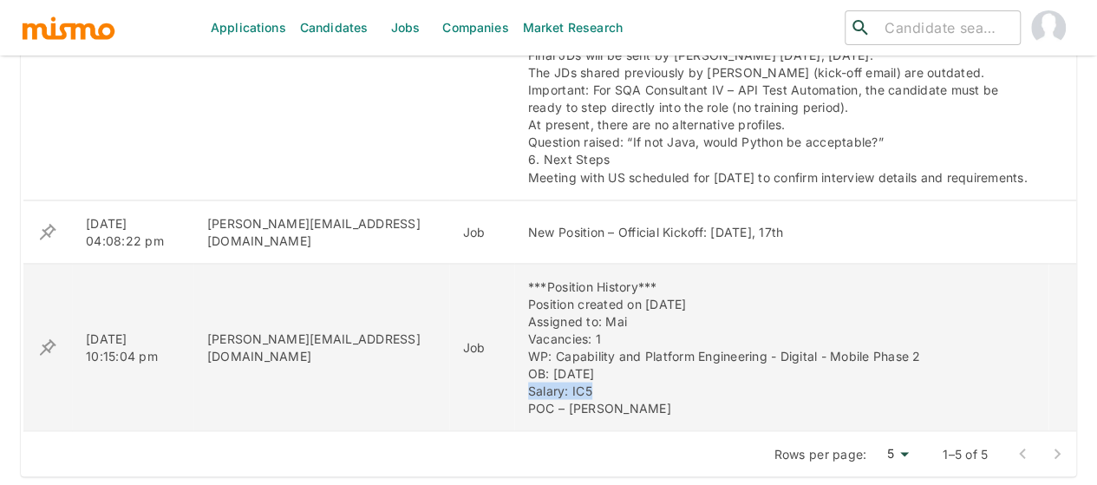
drag, startPoint x: 533, startPoint y: 390, endPoint x: 456, endPoint y: 388, distance: 76.4
click at [528, 388] on div "***Position History*** Position created on [DATE] Assigned to: Mai Vacancies: 1…" at bounding box center [781, 347] width 507 height 139
copy div "Salary: IC5"
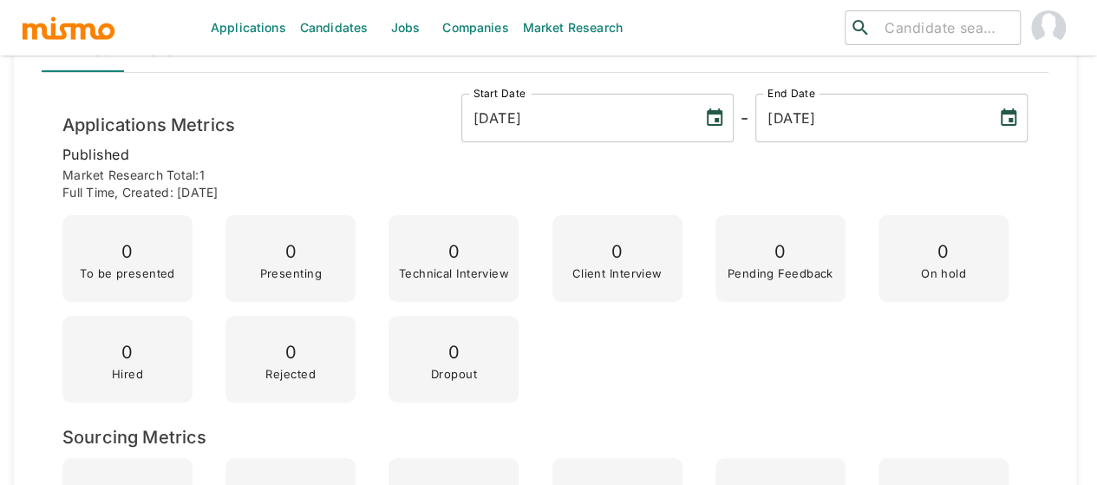
scroll to position [0, 0]
